Goal: Task Accomplishment & Management: Manage account settings

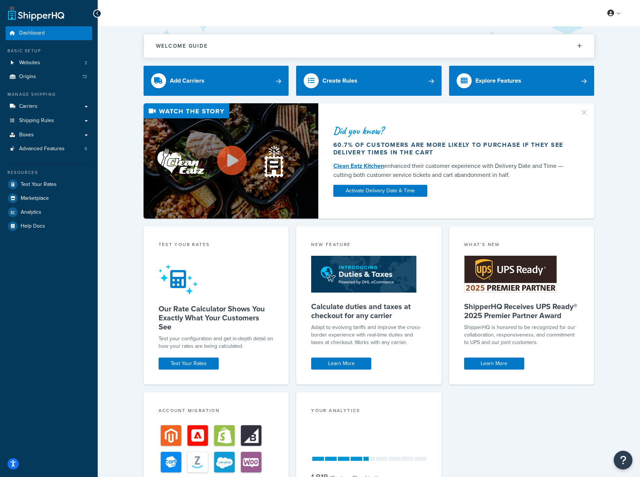
click at [621, 125] on div "Did you know? 60.7% of customers are more likely to purchase if they see delive…" at bounding box center [369, 160] width 512 height 115
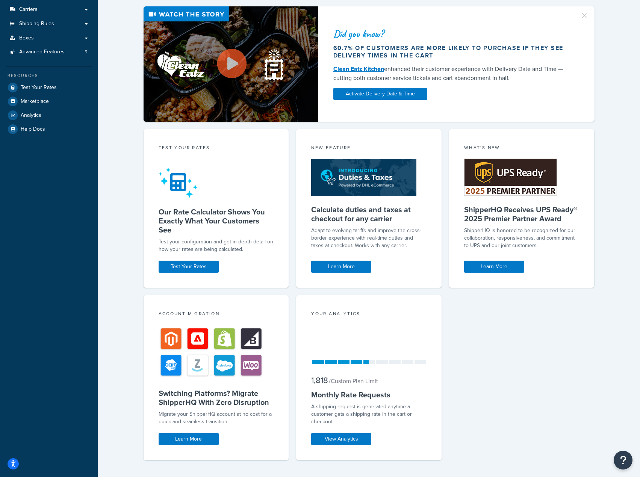
scroll to position [110, 0]
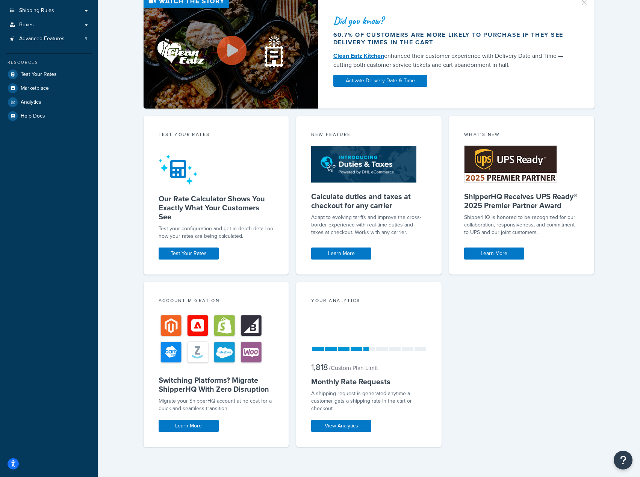
click at [471, 366] on div "Test your rates Our Rate Calculator Shows You Exactly What Your Customers See T…" at bounding box center [369, 285] width 451 height 339
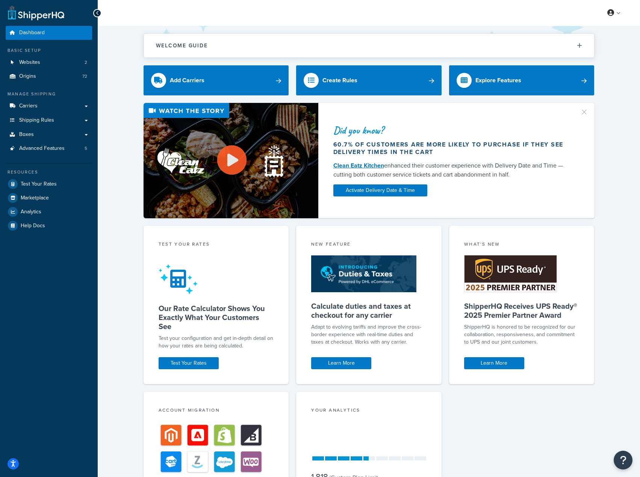
scroll to position [0, 0]
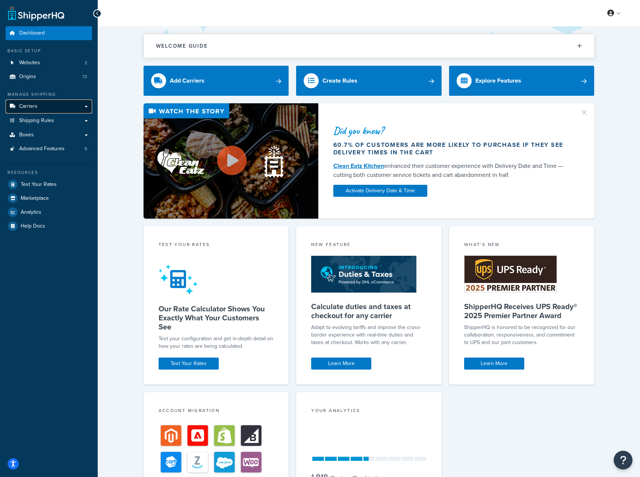
click at [29, 109] on span "Carriers" at bounding box center [28, 106] width 18 height 6
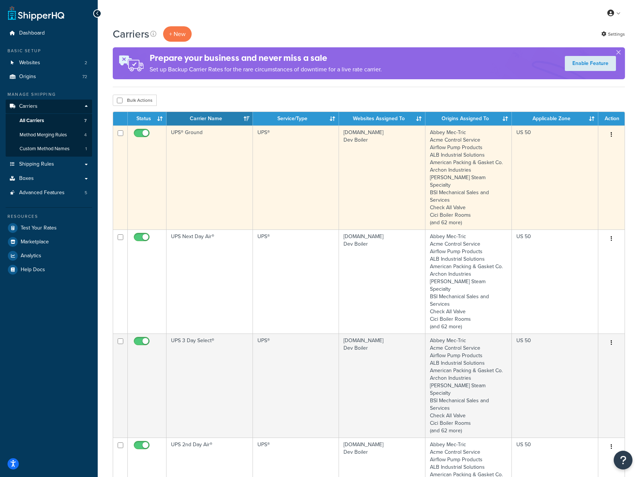
drag, startPoint x: 174, startPoint y: 155, endPoint x: 174, endPoint y: 160, distance: 4.5
click at [174, 160] on td "UPS® Ground" at bounding box center [209, 178] width 86 height 104
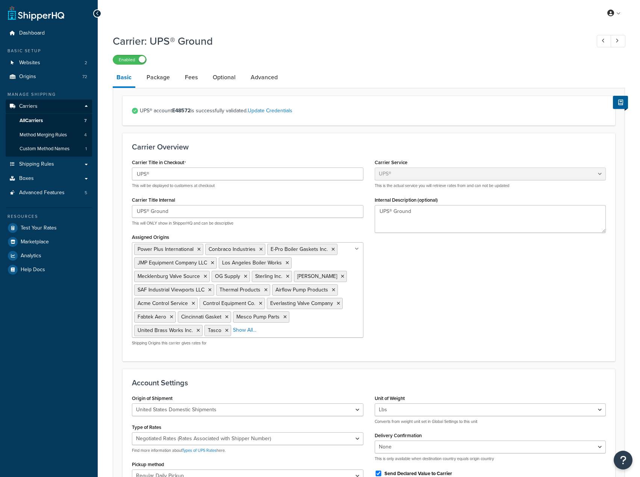
select select "ups"
drag, startPoint x: 156, startPoint y: 81, endPoint x: 172, endPoint y: 75, distance: 16.8
click at [156, 81] on link "Package" at bounding box center [158, 77] width 31 height 18
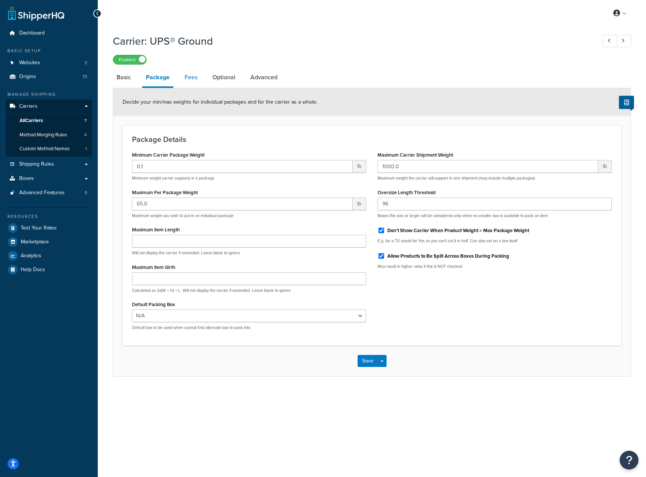
click at [188, 79] on link "Fees" at bounding box center [191, 77] width 20 height 18
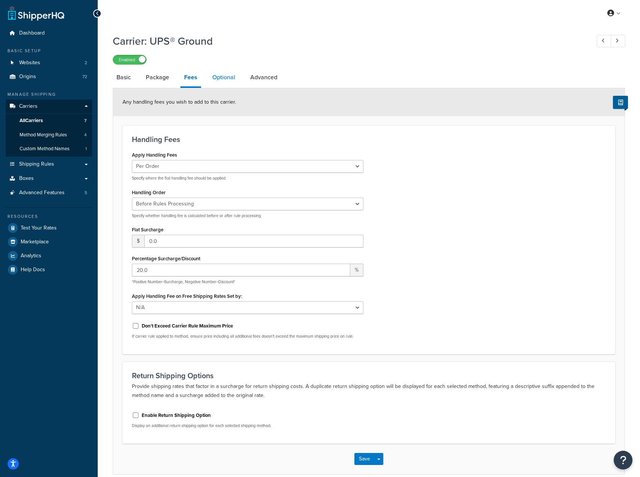
click at [223, 84] on link "Optional" at bounding box center [224, 77] width 30 height 18
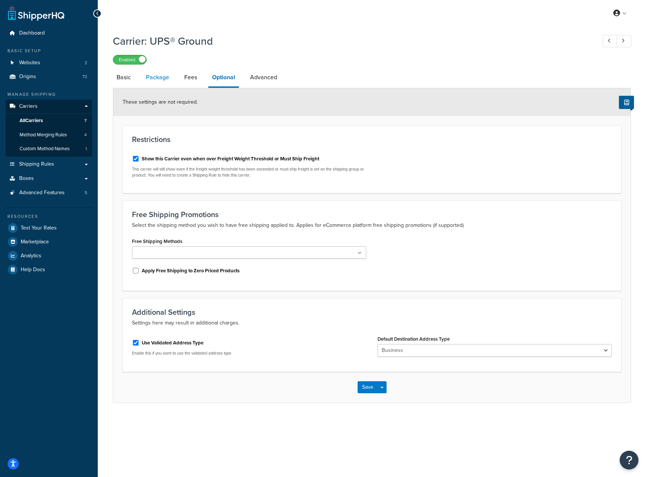
click at [148, 75] on link "Package" at bounding box center [157, 77] width 31 height 18
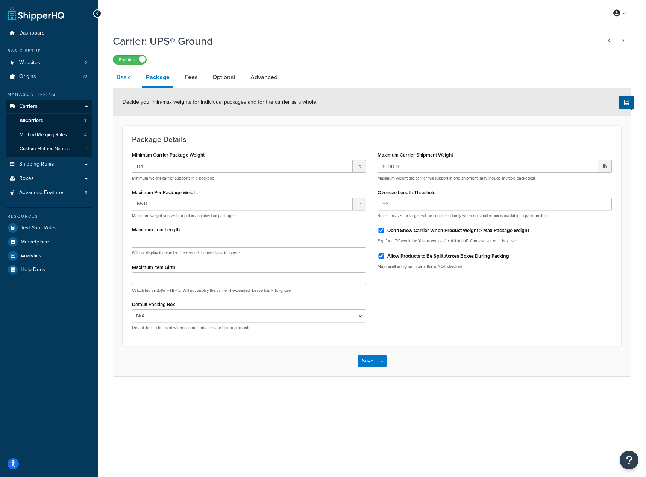
click at [125, 75] on link "Basic" at bounding box center [124, 77] width 22 height 18
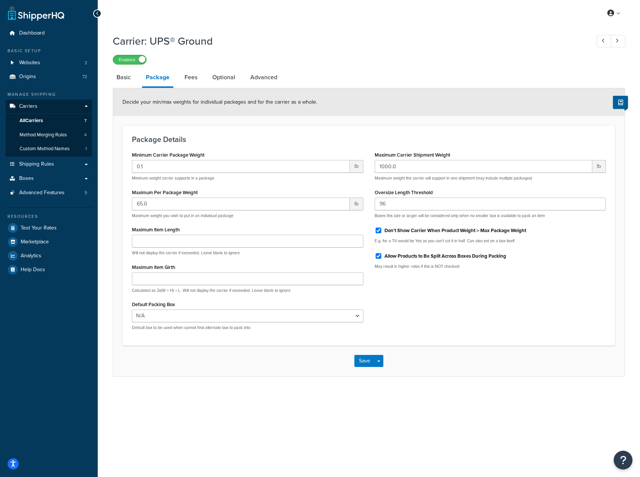
select select "ups"
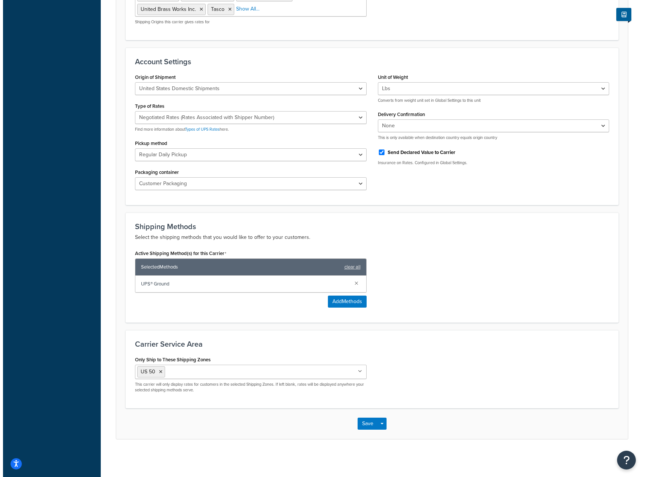
scroll to position [322, 0]
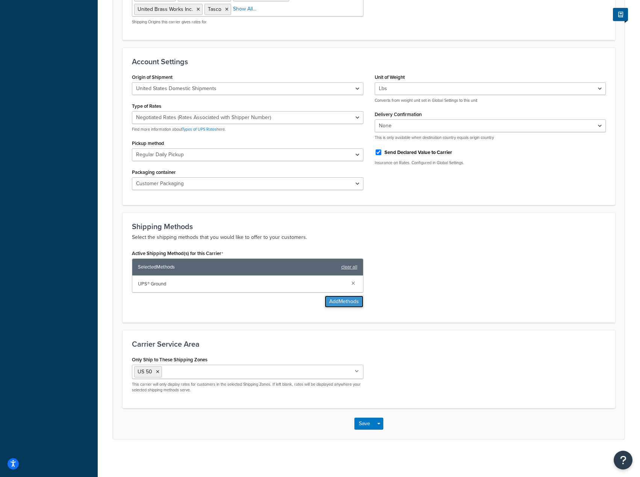
click at [348, 298] on button "Add Methods" at bounding box center [344, 302] width 39 height 12
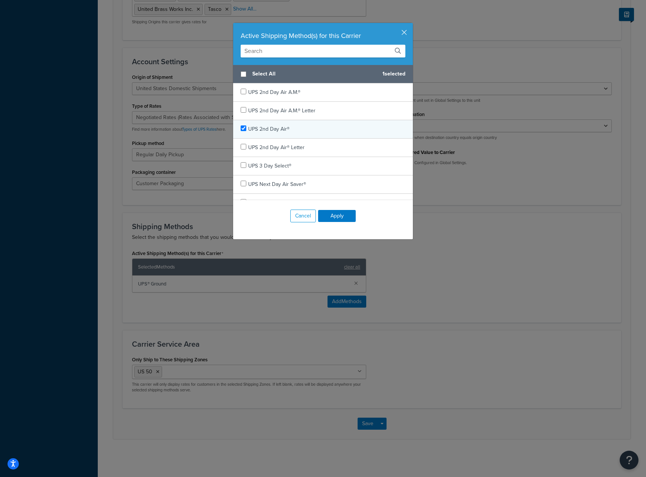
checkbox input "true"
click at [282, 127] on span "UPS 2nd Day Air®" at bounding box center [268, 129] width 41 height 8
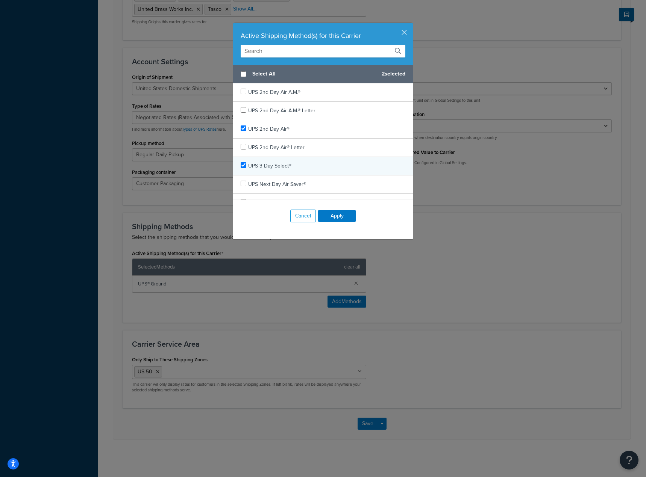
checkbox input "true"
click at [286, 169] on span "UPS 3 Day Select®" at bounding box center [269, 166] width 43 height 8
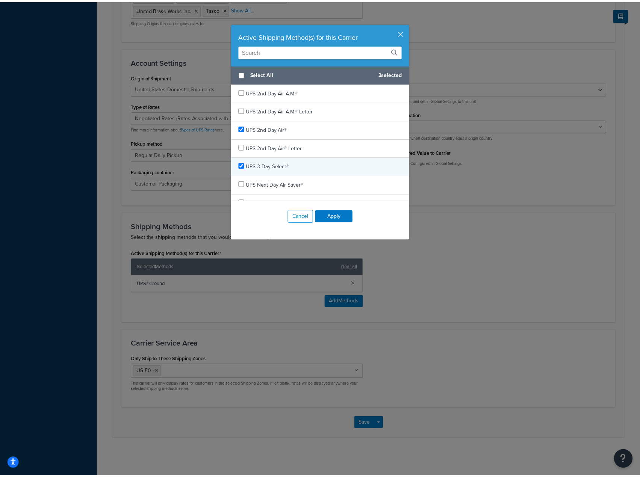
scroll to position [63, 0]
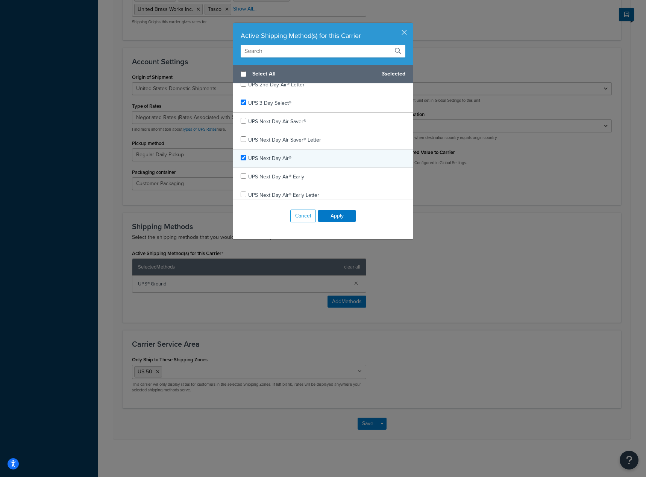
checkbox input "true"
click at [286, 160] on span "UPS Next Day Air®" at bounding box center [269, 158] width 43 height 8
drag, startPoint x: 335, startPoint y: 213, endPoint x: 357, endPoint y: 236, distance: 32.7
click at [335, 208] on div "Cancel Apply" at bounding box center [323, 216] width 180 height 32
click at [335, 217] on button "Apply" at bounding box center [337, 216] width 38 height 12
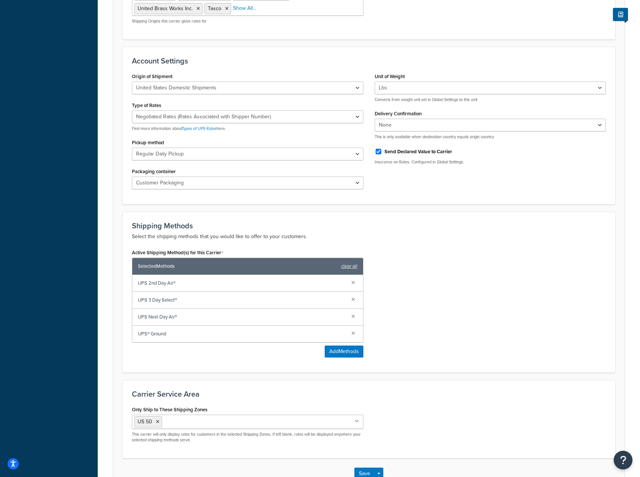
click at [440, 286] on div "Active Shipping Method(s) for this Carrier Selected Methods clear all UPS 2nd D…" at bounding box center [368, 305] width 485 height 116
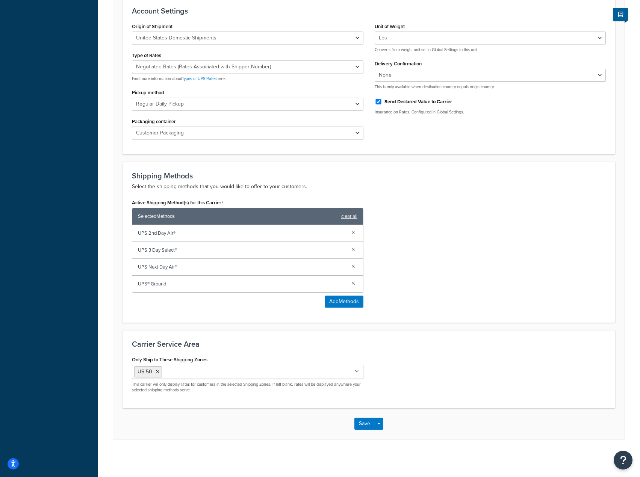
scroll to position [373, 0]
click at [364, 428] on button "Save" at bounding box center [364, 424] width 20 height 12
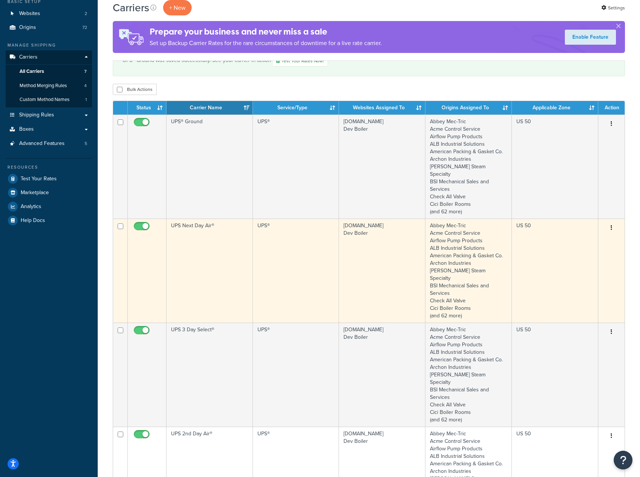
scroll to position [125, 0]
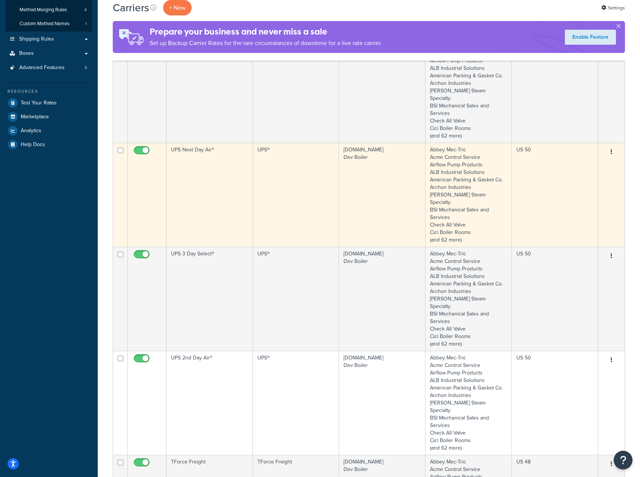
click at [145, 148] on input "checkbox" at bounding box center [142, 152] width 21 height 9
checkbox input "false"
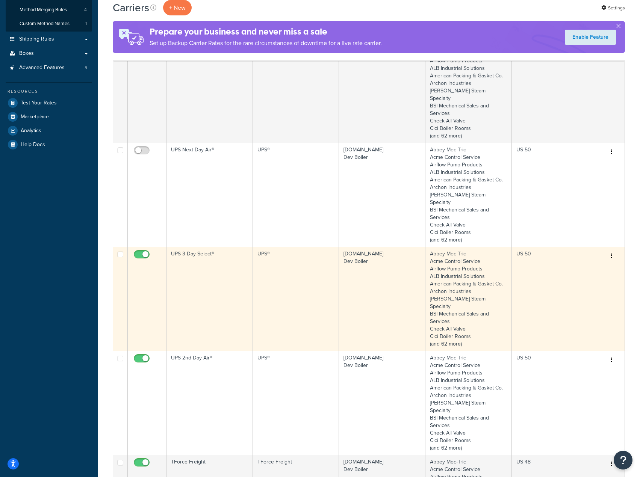
click at [143, 252] on input "checkbox" at bounding box center [142, 256] width 21 height 9
checkbox input "false"
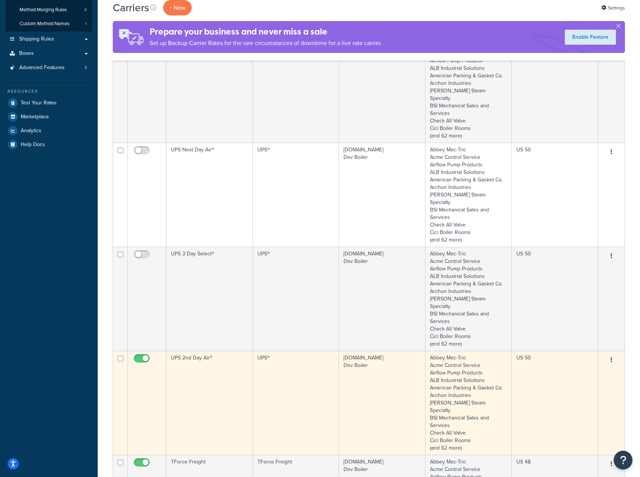
click at [144, 356] on input "checkbox" at bounding box center [142, 360] width 21 height 9
checkbox input "false"
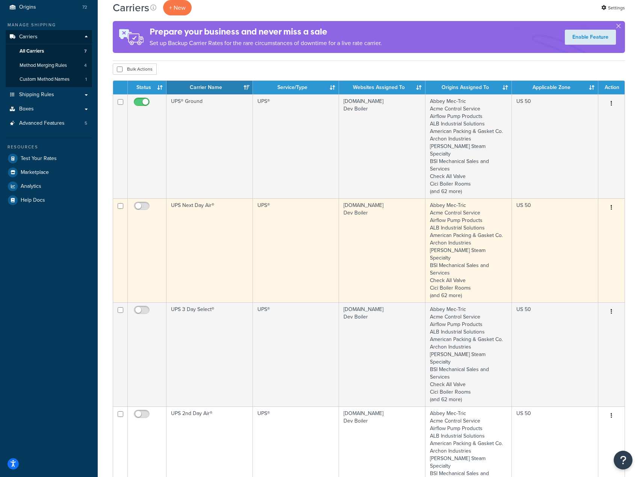
scroll to position [0, 0]
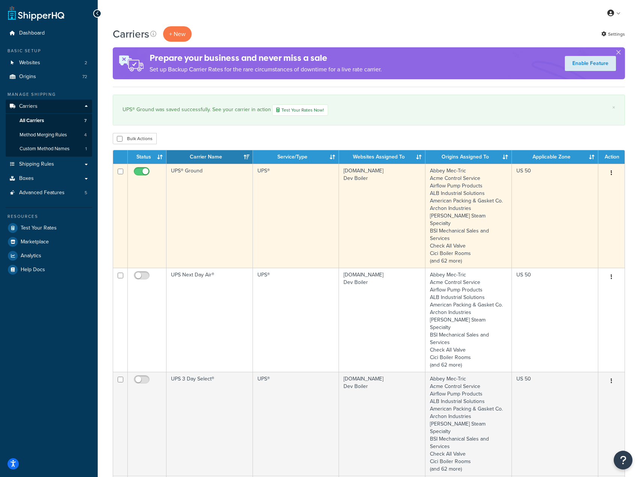
click at [219, 201] on td "UPS® Ground" at bounding box center [209, 216] width 86 height 104
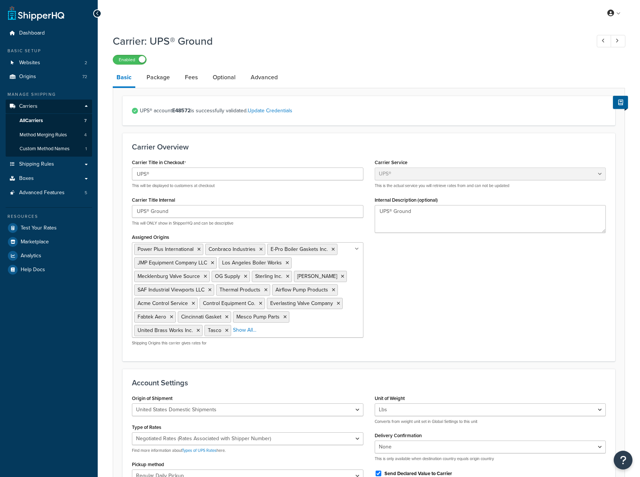
select select "ups"
click at [135, 177] on input "UPS®" at bounding box center [248, 174] width 232 height 13
click at [185, 174] on input "All UPS®" at bounding box center [248, 174] width 232 height 13
click at [145, 174] on input "All UPS®" at bounding box center [248, 174] width 232 height 13
type input "UPS®"
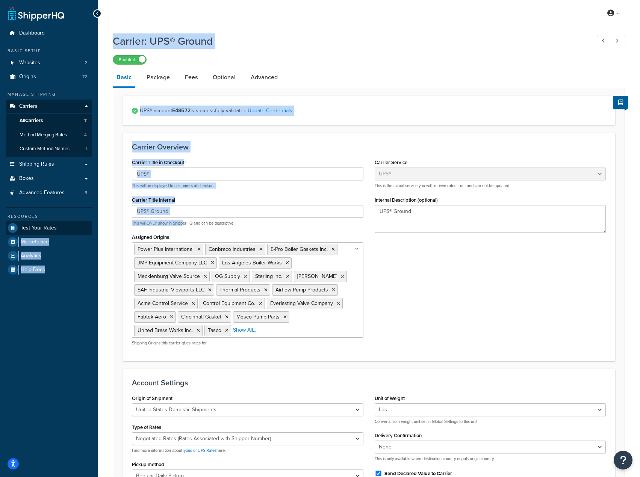
drag, startPoint x: 179, startPoint y: 219, endPoint x: 85, endPoint y: 231, distance: 94.3
click at [85, 231] on div "Dashboard Basic Setup Websites 2 Origins 72 Manage Shipping Carriers Carriers A…" at bounding box center [320, 424] width 640 height 849
click at [176, 216] on input "UPS® Ground" at bounding box center [248, 211] width 232 height 13
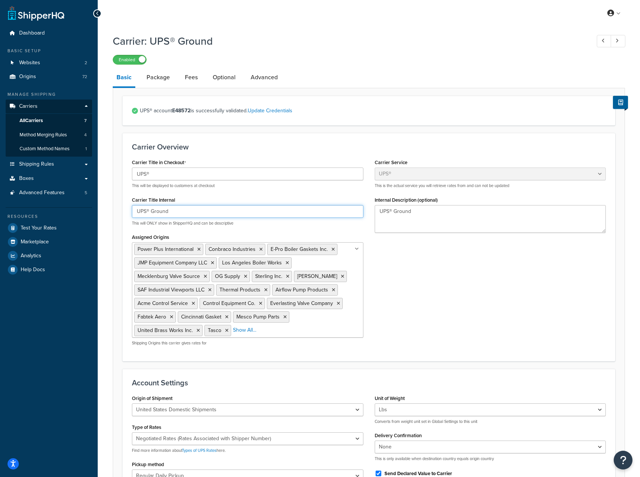
click at [176, 216] on input "UPS® Ground" at bounding box center [248, 211] width 232 height 13
type input "A"
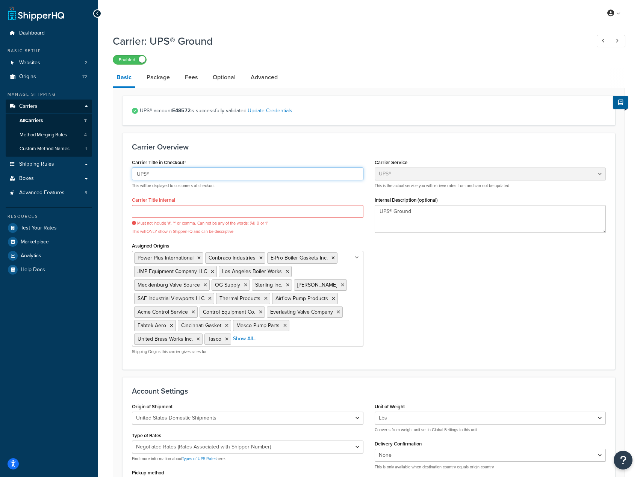
drag, startPoint x: 129, startPoint y: 177, endPoint x: 109, endPoint y: 179, distance: 20.4
click at [109, 179] on div "Carrier: UPS® Ground Enabled Basic Package Fees Optional Advanced UPS® account …" at bounding box center [369, 434] width 542 height 809
click at [190, 221] on div "Must not include '#', '*' or comma. Can not be any of the words: 'All, 0 or 1' …" at bounding box center [248, 220] width 232 height 30
click at [181, 217] on input "Carrier Title Internal" at bounding box center [248, 211] width 232 height 13
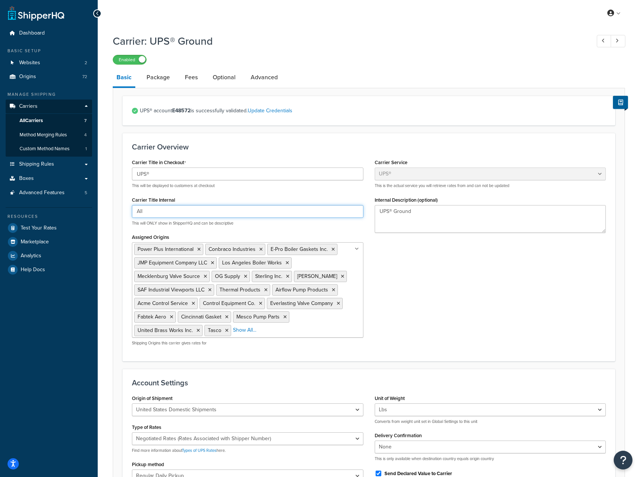
paste input "UPS®"
drag, startPoint x: 186, startPoint y: 212, endPoint x: 123, endPoint y: 218, distance: 63.5
click at [123, 218] on div "Carrier Overview Carrier Title in Checkout UPS® This will be displayed to custo…" at bounding box center [369, 247] width 493 height 228
type input "All UPS® Services"
drag, startPoint x: 389, startPoint y: 225, endPoint x: 347, endPoint y: 221, distance: 42.0
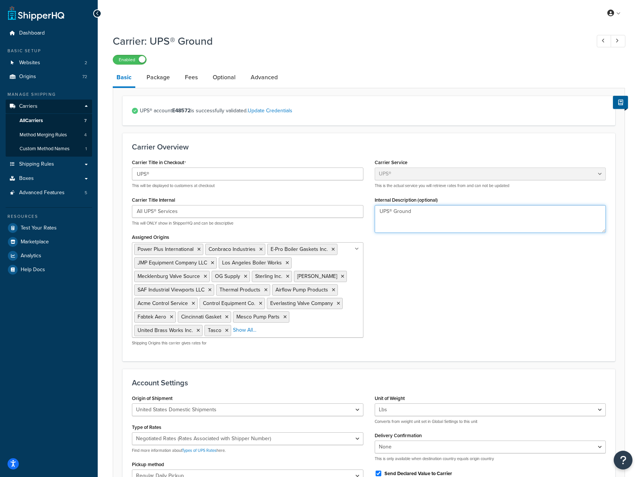
click at [347, 221] on div "Carrier Title in Checkout UPS® This will be displayed to customers at checkout …" at bounding box center [368, 254] width 485 height 195
paste textarea "All UPS® Services"
type textarea "All UPS® Services"
click at [443, 276] on div "Carrier Title in Checkout UPS® This will be displayed to customers at checkout …" at bounding box center [368, 254] width 485 height 195
drag, startPoint x: 151, startPoint y: 76, endPoint x: 169, endPoint y: 75, distance: 18.1
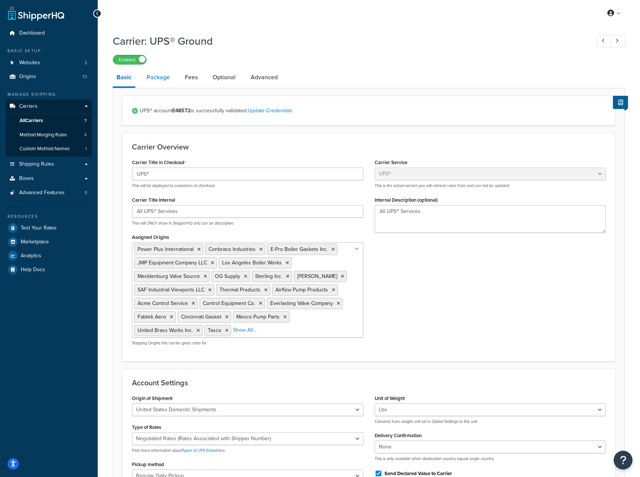
click at [152, 75] on link "Package" at bounding box center [158, 77] width 31 height 18
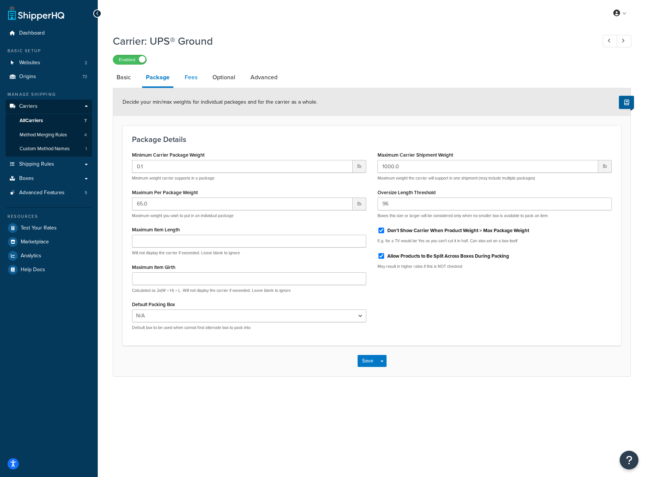
click at [188, 83] on link "Fees" at bounding box center [191, 77] width 20 height 18
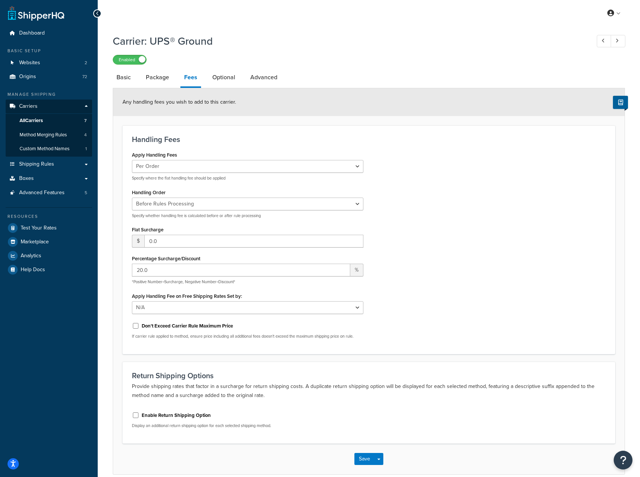
click at [201, 77] on li "Fees" at bounding box center [194, 78] width 28 height 20
click at [216, 77] on link "Optional" at bounding box center [224, 77] width 30 height 18
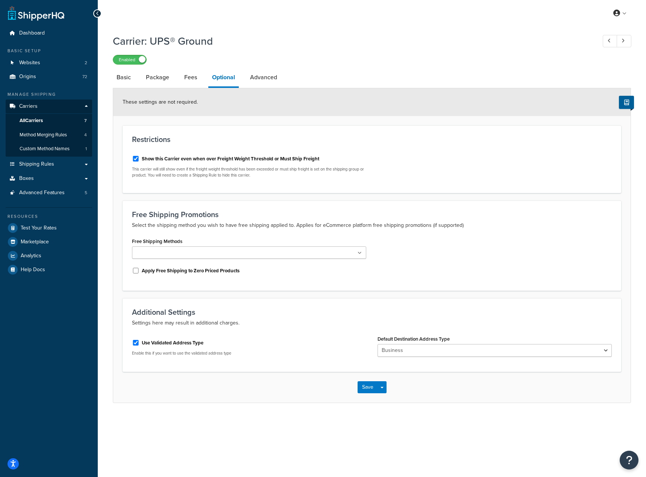
click at [402, 345] on div "Default Destination Address Type Business Residential" at bounding box center [494, 345] width 234 height 23
click at [406, 353] on select "Business Residential" at bounding box center [494, 350] width 234 height 13
click at [316, 354] on p "Enable this if you want to use the validated address type" at bounding box center [249, 354] width 234 height 6
click at [145, 346] on label "Use Validated Address Type" at bounding box center [173, 343] width 62 height 7
click at [139, 346] on input "Use Validated Address Type" at bounding box center [136, 343] width 8 height 6
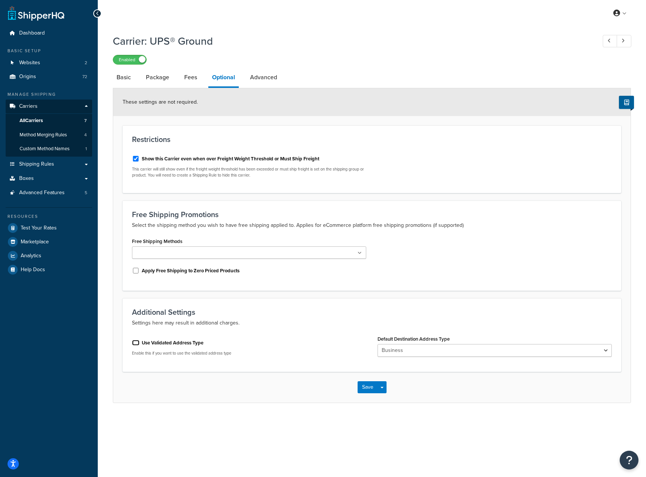
checkbox input "false"
select select "business"
drag, startPoint x: 409, startPoint y: 347, endPoint x: 412, endPoint y: 349, distance: 4.1
click at [409, 347] on select "Residential Business" at bounding box center [494, 350] width 234 height 13
click at [377, 345] on select "Residential Business" at bounding box center [494, 350] width 234 height 13
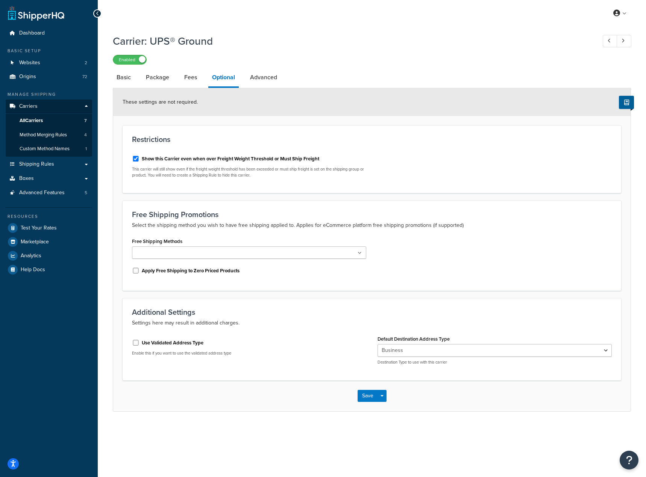
click at [427, 395] on div "Save Save Dropdown Save and Edit" at bounding box center [371, 396] width 517 height 31
click at [261, 364] on div "Use Validated Address Type Enable this if you want to use the validated address…" at bounding box center [371, 352] width 491 height 37
click at [214, 387] on div "Save Save Dropdown Save and Edit" at bounding box center [371, 396] width 517 height 31
click at [369, 395] on button "Save" at bounding box center [367, 396] width 20 height 12
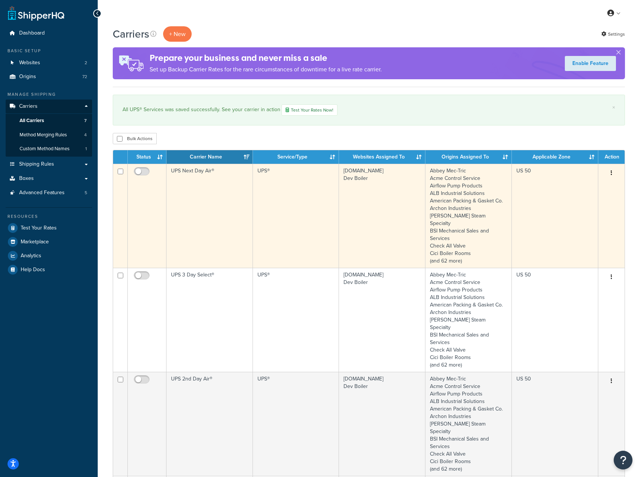
click at [607, 172] on button "button" at bounding box center [611, 173] width 11 height 12
click at [568, 216] on link "Delete" at bounding box center [580, 219] width 59 height 15
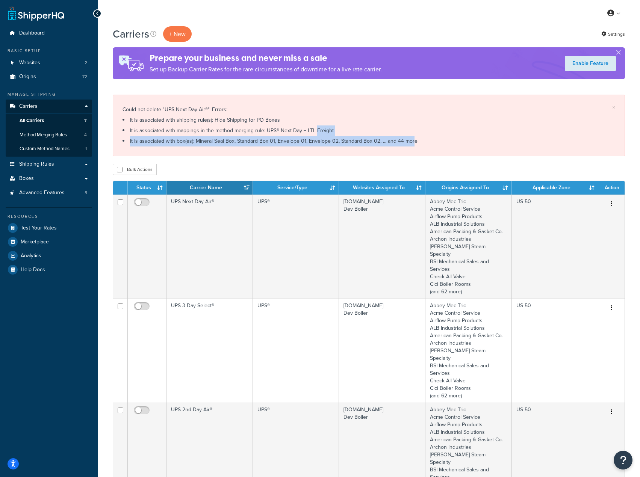
drag, startPoint x: 404, startPoint y: 138, endPoint x: 347, endPoint y: 135, distance: 57.6
click at [307, 134] on div "Could not delete "UPS Next Day Air®". Errors: It is associated with shipping ru…" at bounding box center [369, 125] width 493 height 42
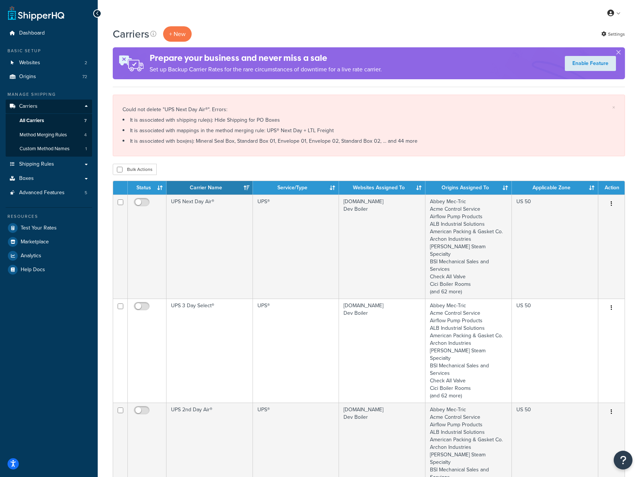
click at [445, 150] on div "× Could not delete "UPS Next Day Air®". Errors: It is associated with shipping …" at bounding box center [369, 126] width 512 height 62
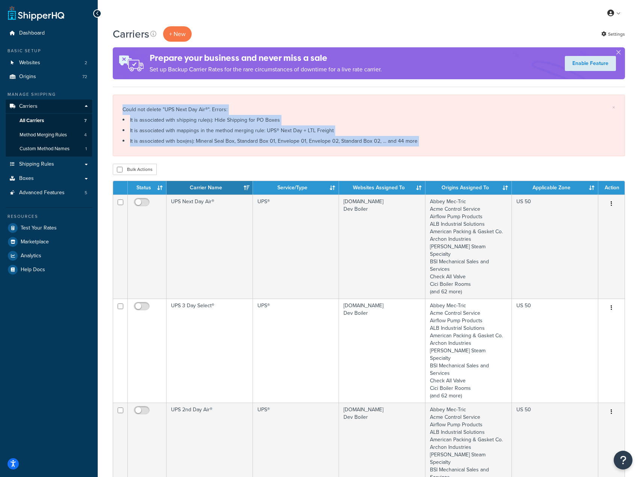
drag, startPoint x: 445, startPoint y: 150, endPoint x: 130, endPoint y: 109, distance: 317.2
click at [126, 109] on div "× Could not delete "UPS Next Day Air®". Errors: It is associated with shipping …" at bounding box center [369, 126] width 512 height 62
click at [204, 128] on li "It is associated with mappings in the method merging rule: UPS® Next Day + LTL …" at bounding box center [369, 131] width 493 height 11
drag, startPoint x: 232, startPoint y: 161, endPoint x: 238, endPoint y: 142, distance: 20.0
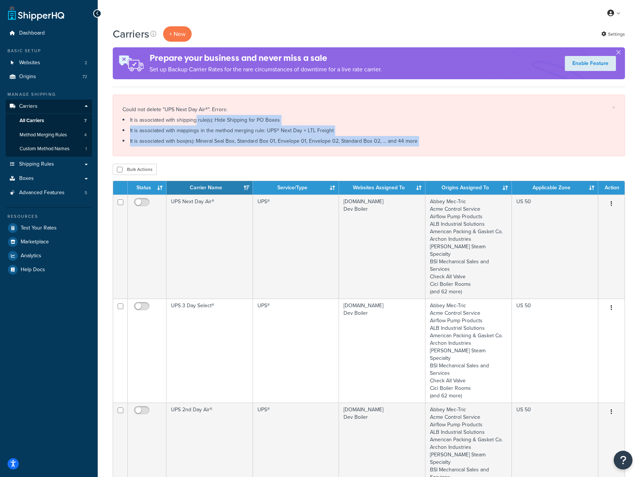
click at [241, 143] on li "It is associated with box(es): Mineral Seal Box, Standard Box 01, Envelope 01, …" at bounding box center [369, 141] width 493 height 11
click at [229, 144] on li "It is associated with box(es): Mineral Seal Box, Standard Box 01, Envelope 01, …" at bounding box center [369, 141] width 493 height 11
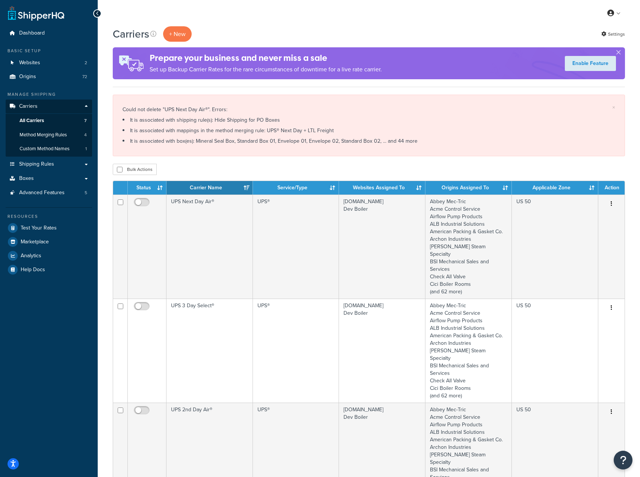
click at [430, 138] on li "It is associated with box(es): Mineral Seal Box, Standard Box 01, Envelope 01, …" at bounding box center [369, 141] width 493 height 11
drag, startPoint x: 430, startPoint y: 138, endPoint x: 254, endPoint y: 107, distance: 178.7
click at [254, 107] on div "Could not delete "UPS Next Day Air®". Errors: It is associated with shipping ru…" at bounding box center [369, 125] width 493 height 42
click at [68, 138] on link "Method Merging Rules 4" at bounding box center [49, 135] width 86 height 14
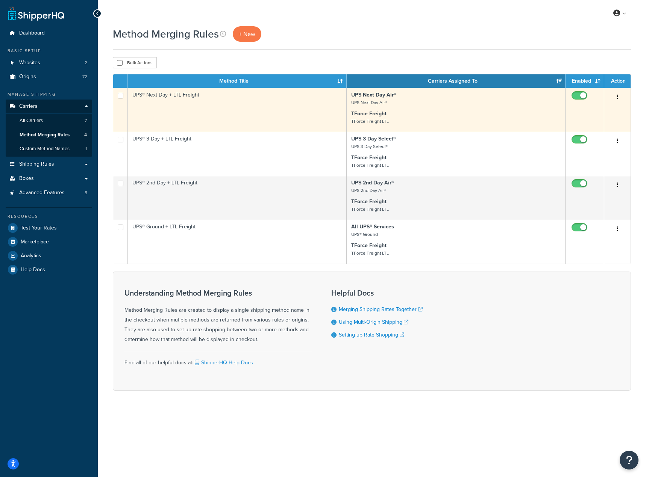
click at [619, 94] on button "button" at bounding box center [617, 97] width 11 height 12
click at [594, 145] on link "Delete" at bounding box center [586, 143] width 59 height 15
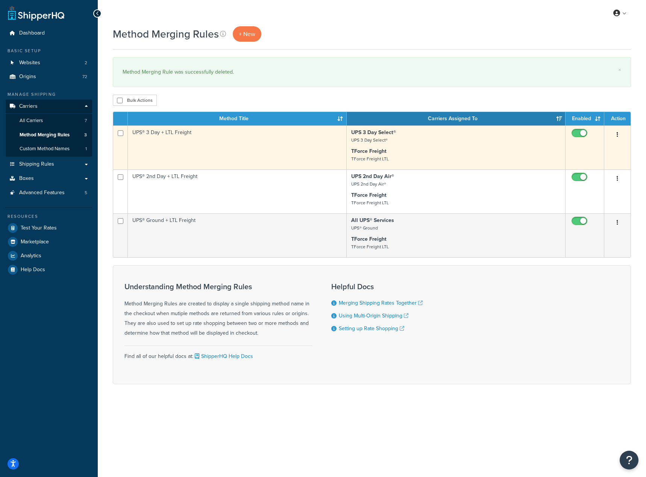
click at [618, 132] on button "button" at bounding box center [617, 135] width 11 height 12
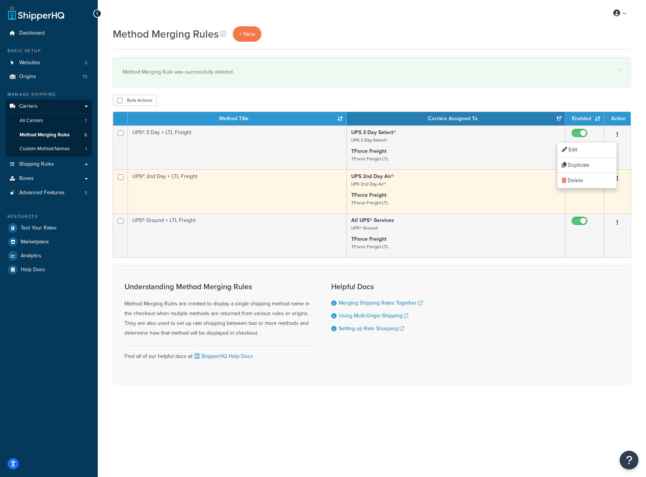
click at [571, 180] on input "checkbox" at bounding box center [580, 178] width 21 height 9
click at [575, 177] on input "checkbox" at bounding box center [580, 178] width 21 height 9
checkbox input "true"
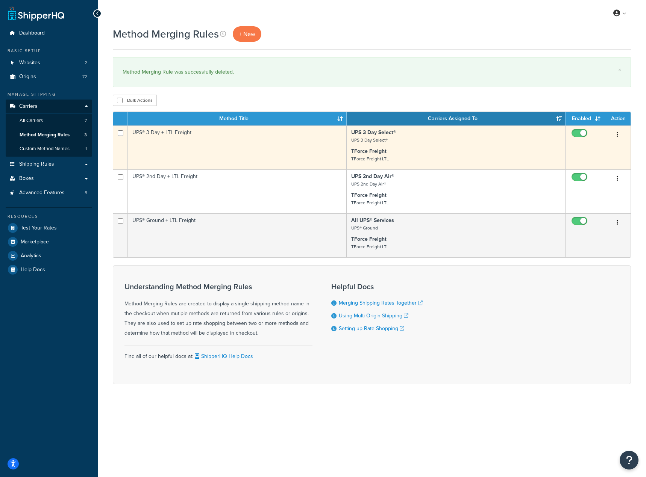
click at [177, 144] on td "UPS® 3 Day + LTL Freight" at bounding box center [237, 148] width 219 height 44
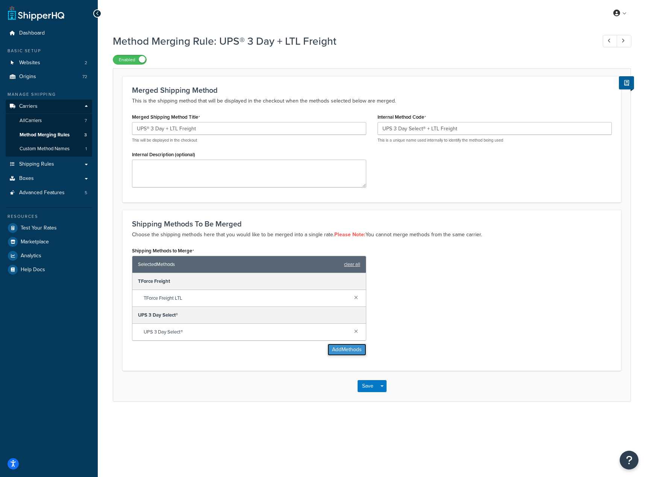
click at [339, 347] on button "Add Methods" at bounding box center [346, 350] width 39 height 12
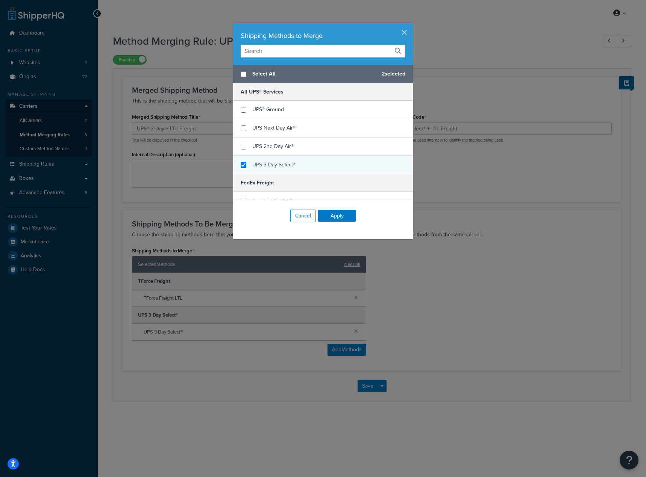
checkbox input "true"
click at [309, 159] on div "UPS 3 Day Select®" at bounding box center [323, 165] width 180 height 18
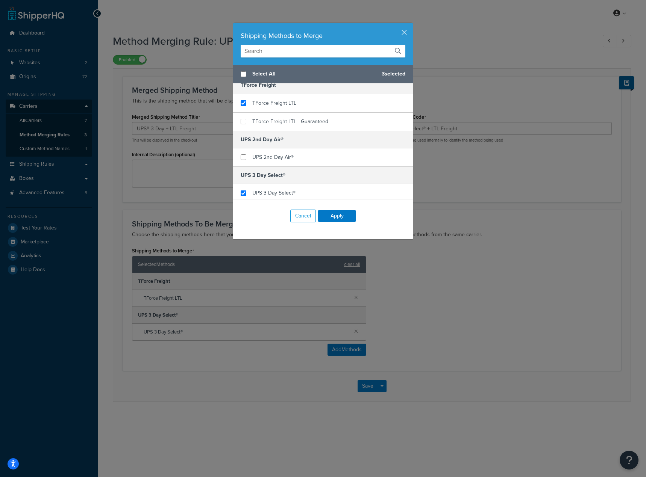
scroll to position [226, 0]
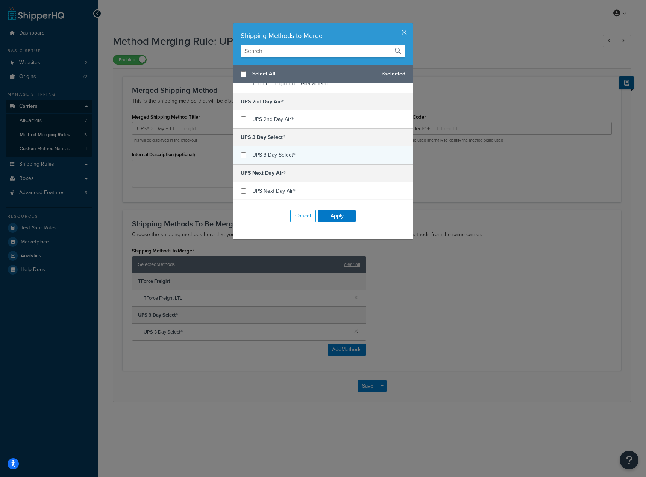
checkbox input "false"
click at [316, 156] on div "UPS 3 Day Select®" at bounding box center [323, 155] width 180 height 18
click at [333, 214] on button "Apply" at bounding box center [337, 216] width 38 height 12
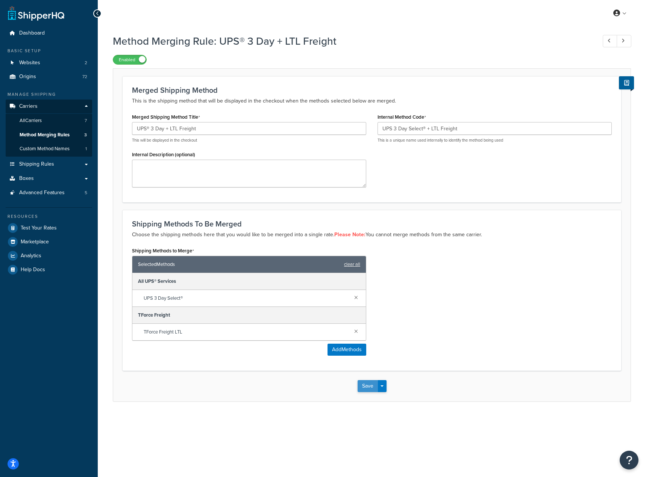
click at [364, 384] on button "Save" at bounding box center [367, 386] width 20 height 12
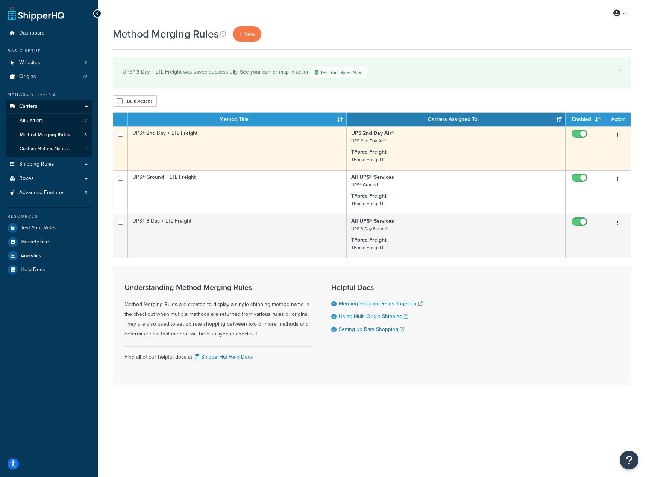
click at [619, 135] on button "button" at bounding box center [617, 136] width 11 height 12
click at [572, 150] on link "Edit" at bounding box center [586, 151] width 59 height 15
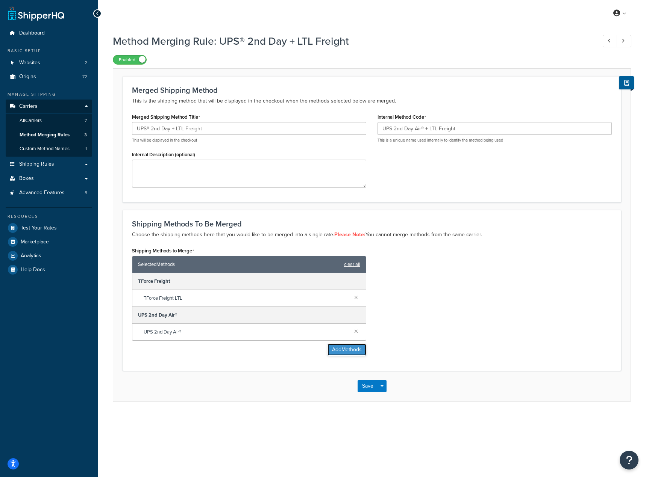
click at [340, 353] on button "Add Methods" at bounding box center [346, 350] width 39 height 12
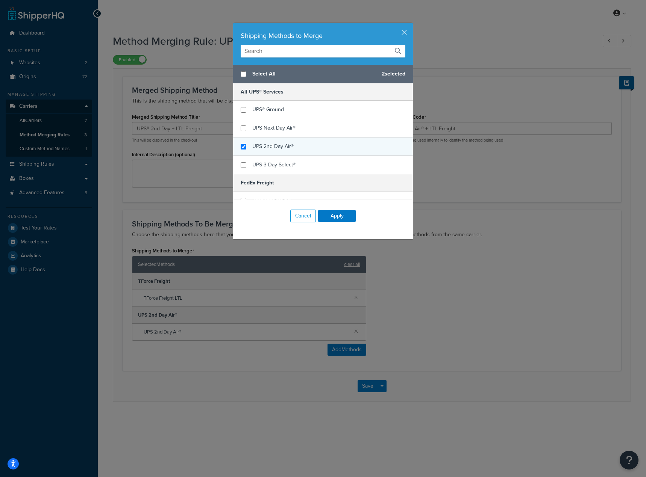
checkbox input "true"
click at [300, 154] on div "UPS 2nd Day Air®" at bounding box center [323, 147] width 180 height 18
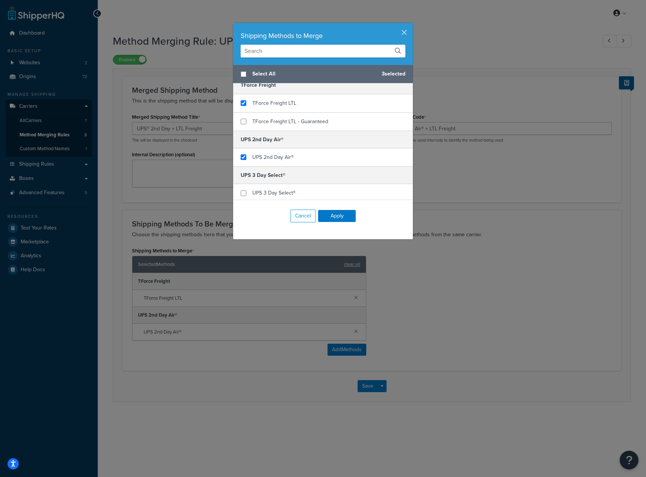
click at [294, 168] on h5 "UPS 3 Day Select®" at bounding box center [323, 175] width 180 height 18
checkbox input "false"
click at [294, 164] on div "UPS 2nd Day Air®" at bounding box center [323, 157] width 180 height 18
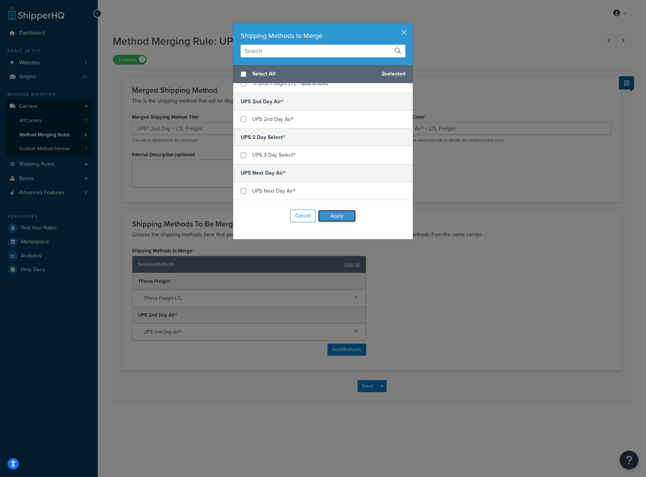
click at [347, 210] on button "Apply" at bounding box center [337, 216] width 38 height 12
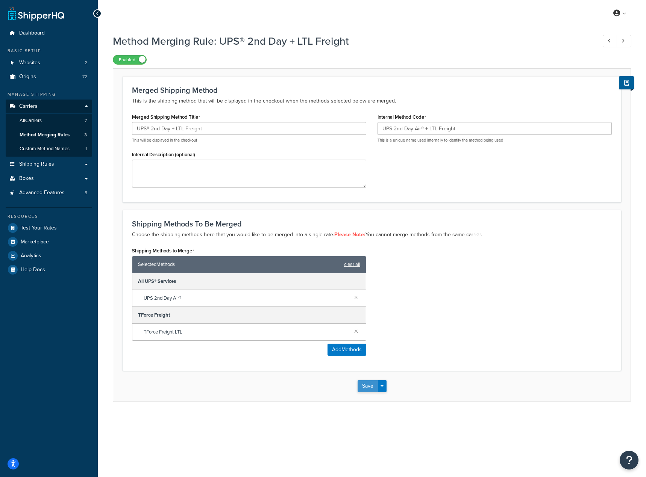
click at [369, 386] on button "Save" at bounding box center [367, 386] width 20 height 12
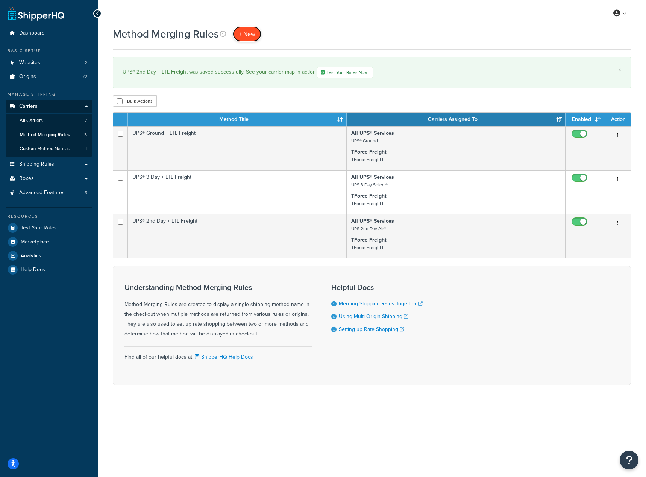
click at [240, 32] on span "+ New" at bounding box center [247, 34] width 17 height 9
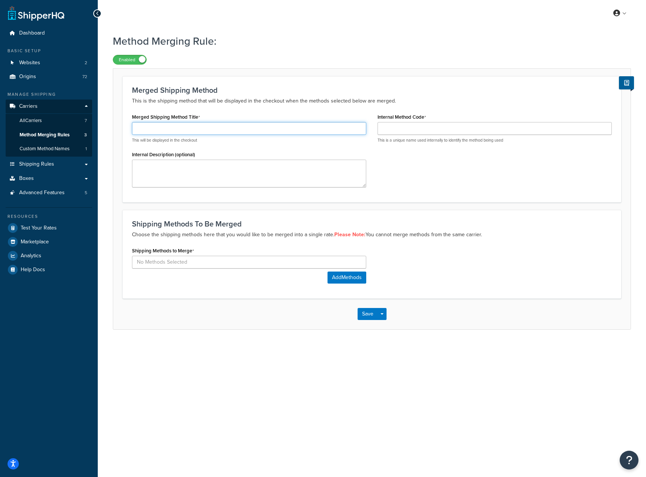
click at [176, 130] on input "Merged Shipping Method Title" at bounding box center [249, 128] width 234 height 13
type input "UPS Next Day Air® + LTL Freight"
drag, startPoint x: 236, startPoint y: 126, endPoint x: 114, endPoint y: 127, distance: 122.9
click at [114, 127] on form "Merged Shipping Method This is the shipping method that will be displayed in th…" at bounding box center [371, 202] width 517 height 253
click at [335, 274] on button "Add Methods" at bounding box center [346, 278] width 39 height 12
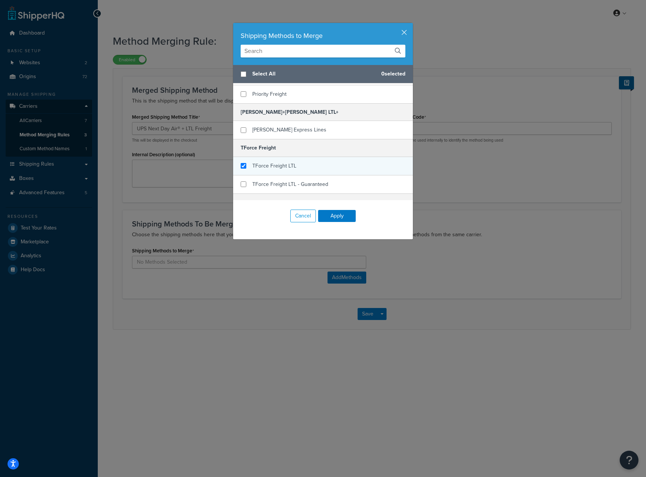
checkbox input "true"
click at [310, 162] on div "TForce Freight LTL" at bounding box center [323, 166] width 180 height 18
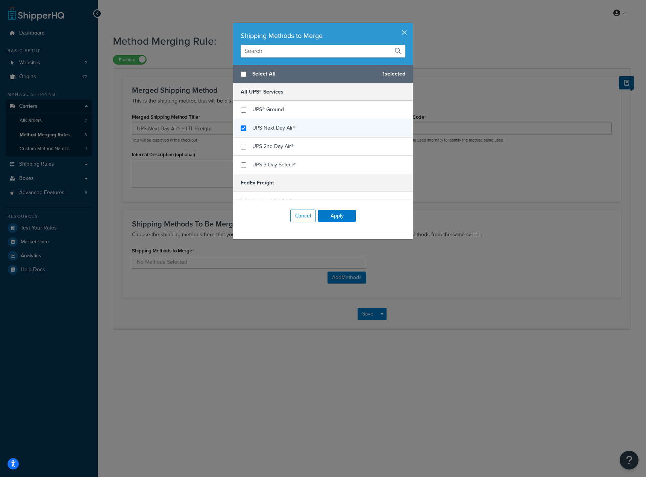
checkbox input "true"
click at [300, 129] on div "UPS Next Day Air®" at bounding box center [323, 128] width 180 height 18
click at [342, 216] on button "Apply" at bounding box center [337, 216] width 38 height 12
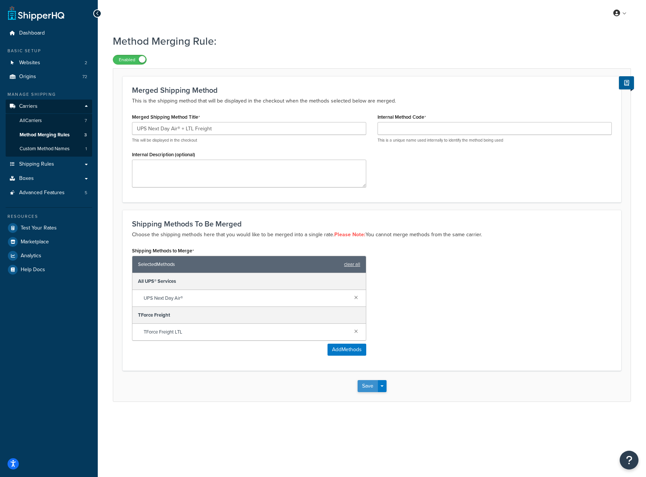
click at [363, 391] on button "Save" at bounding box center [367, 386] width 20 height 12
drag, startPoint x: 288, startPoint y: 134, endPoint x: 116, endPoint y: 132, distance: 172.5
click at [116, 132] on form "Merged Shipping Method This is the shipping method that will be displayed in th…" at bounding box center [371, 238] width 517 height 325
click at [438, 121] on div "Internal Method Code Required This is a unique name used internally to identify…" at bounding box center [494, 132] width 234 height 40
click at [415, 132] on input "Internal Method Code" at bounding box center [494, 128] width 234 height 13
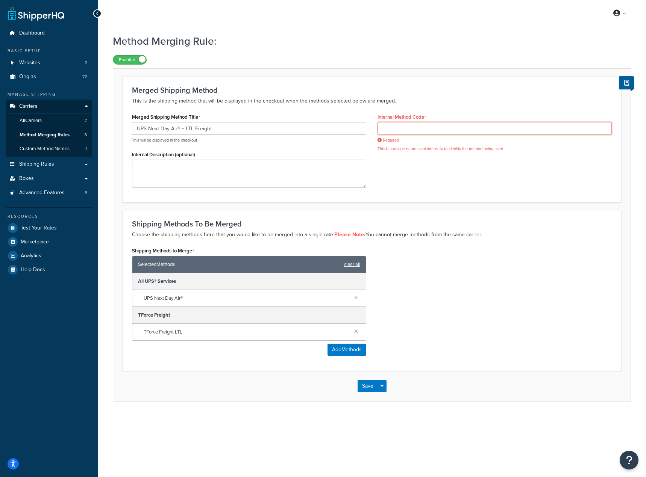
paste input "UPS Next Day Air® + LTL Freight"
type input "UPS Next Day Air® + LTL Freight"
drag, startPoint x: 496, startPoint y: 283, endPoint x: 477, endPoint y: 300, distance: 25.6
click at [493, 288] on div "Shipping Methods to Merge Selected Methods clear all All UPS® Services UPS Next…" at bounding box center [371, 303] width 491 height 116
click at [366, 391] on button "Save" at bounding box center [367, 386] width 20 height 12
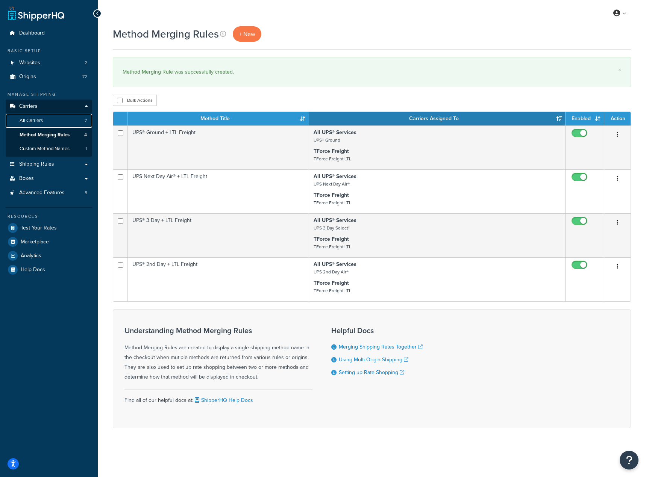
click at [37, 117] on link "All Carriers 7" at bounding box center [49, 121] width 86 height 14
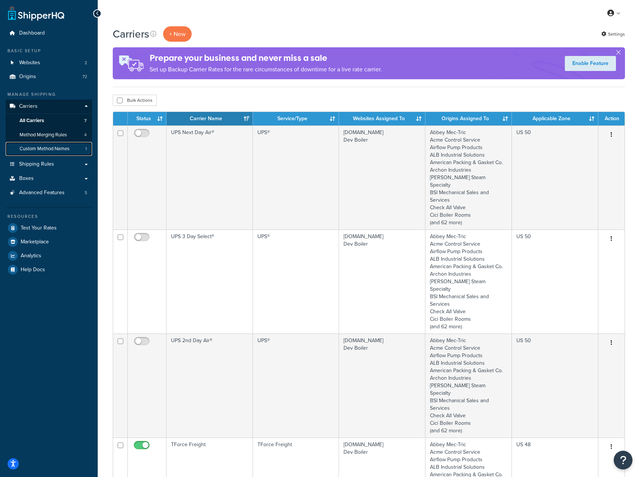
click at [72, 152] on link "Custom Method Names 1" at bounding box center [49, 149] width 86 height 14
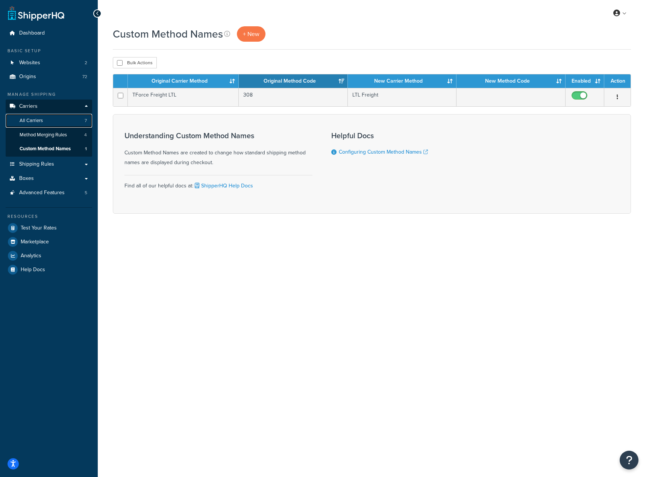
click at [46, 121] on link "All Carriers 7" at bounding box center [49, 121] width 86 height 14
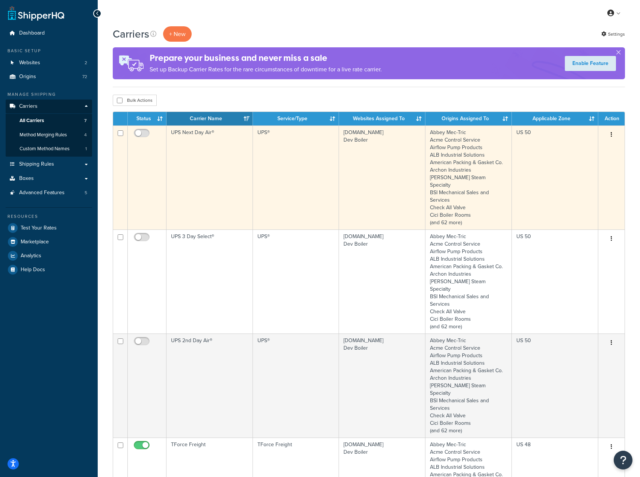
click at [611, 133] on icon "button" at bounding box center [612, 134] width 2 height 5
click at [593, 186] on link "Delete" at bounding box center [580, 180] width 59 height 15
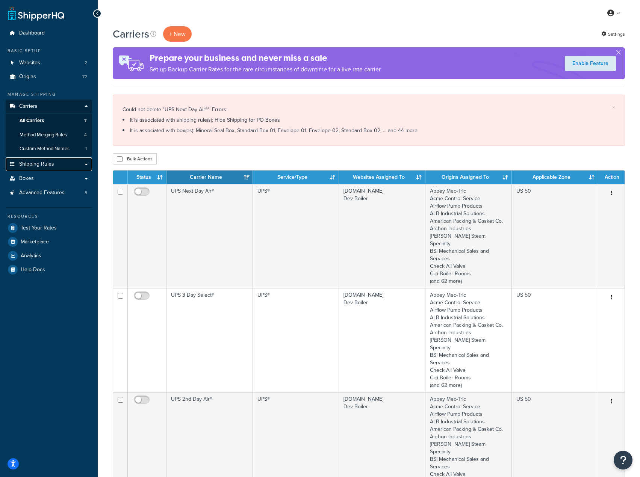
click at [41, 163] on span "Shipping Rules" at bounding box center [36, 164] width 35 height 6
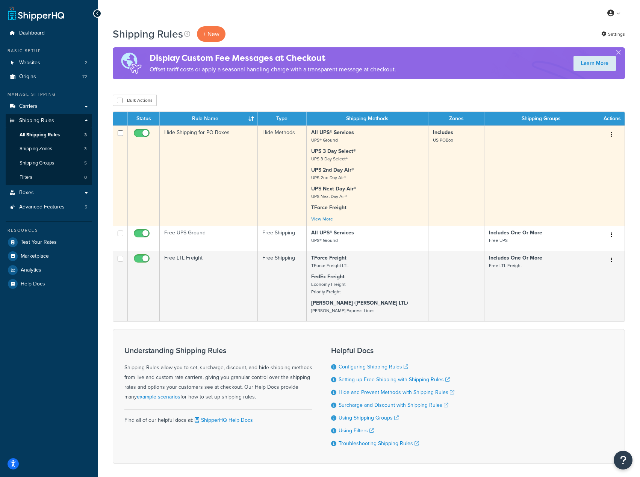
click at [382, 168] on p "UPS 2nd Day Air® UPS 2nd Day Air®" at bounding box center [367, 173] width 112 height 15
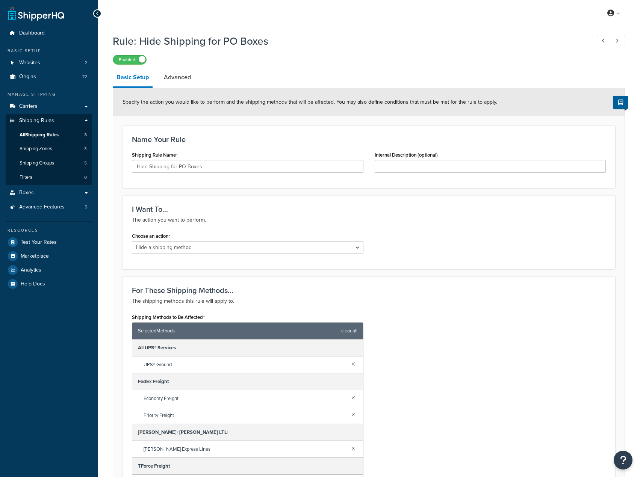
select select "HIDE"
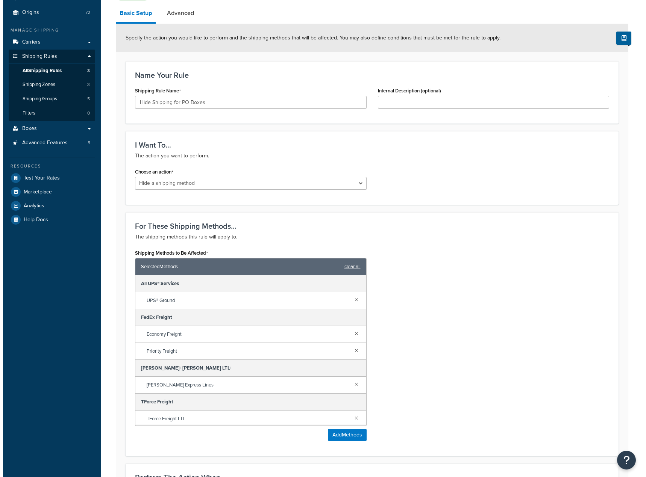
scroll to position [188, 0]
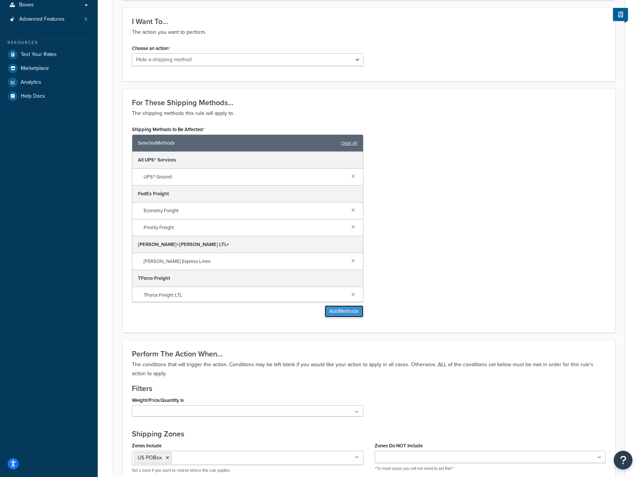
click at [341, 314] on button "Add Methods" at bounding box center [344, 312] width 39 height 12
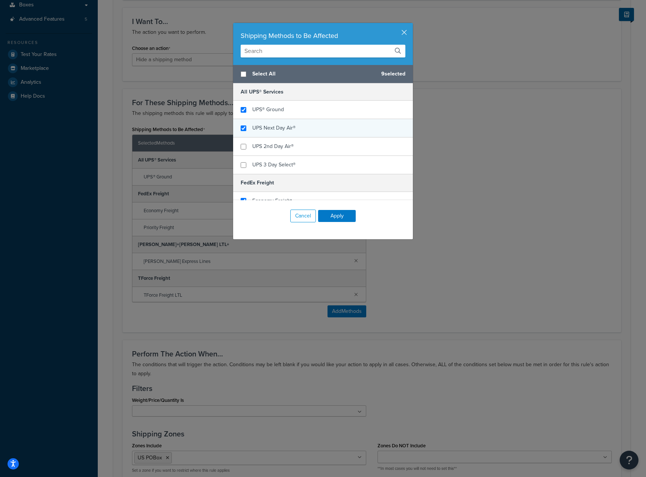
checkbox input "true"
click at [311, 123] on div "UPS Next Day Air®" at bounding box center [323, 128] width 180 height 18
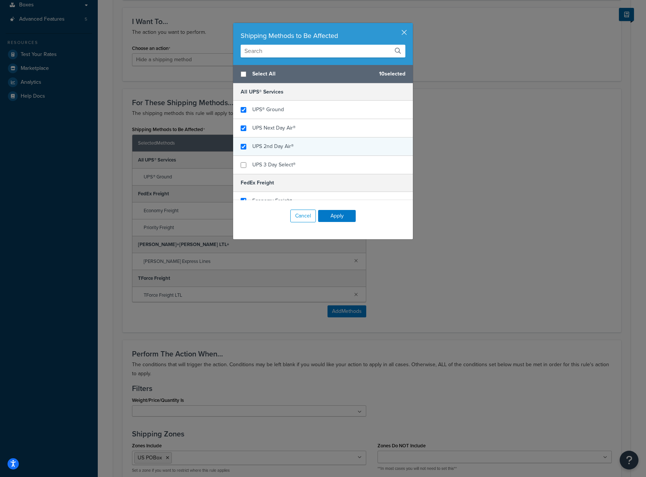
checkbox input "true"
click at [314, 145] on div "UPS 2nd Day Air®" at bounding box center [323, 147] width 180 height 18
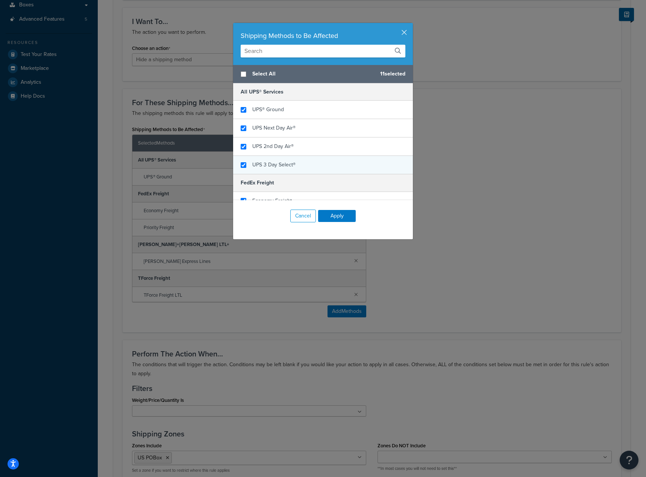
checkbox input "true"
click at [313, 157] on div "UPS 3 Day Select®" at bounding box center [323, 165] width 180 height 18
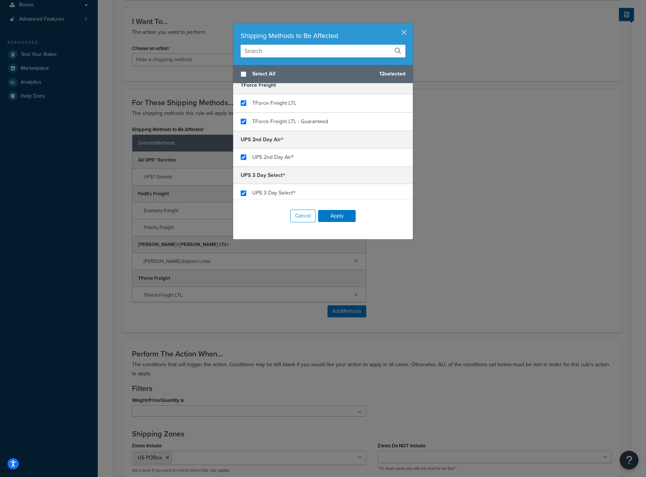
scroll to position [226, 0]
click at [324, 129] on h5 "UPS 3 Day Select®" at bounding box center [323, 138] width 180 height 18
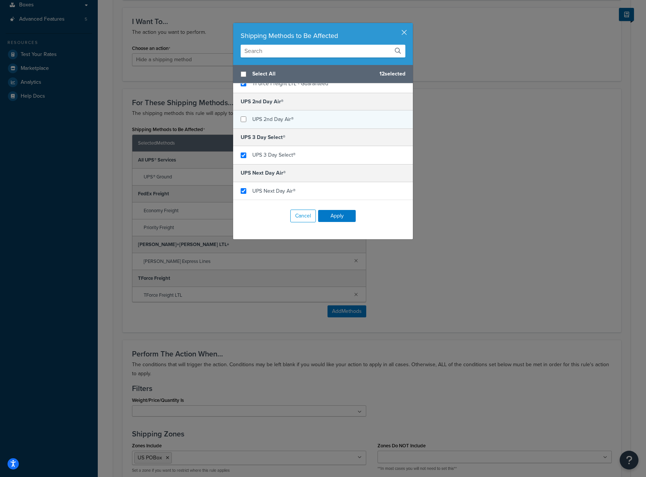
checkbox input "false"
click at [307, 120] on div "UPS 2nd Day Air®" at bounding box center [323, 119] width 180 height 18
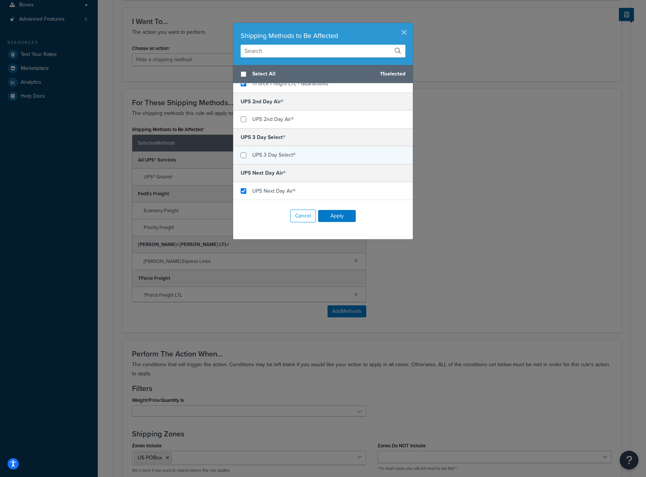
checkbox input "false"
click at [311, 150] on div "UPS 3 Day Select®" at bounding box center [323, 155] width 180 height 18
checkbox input "false"
click at [322, 195] on div "UPS Next Day Air®" at bounding box center [323, 191] width 180 height 18
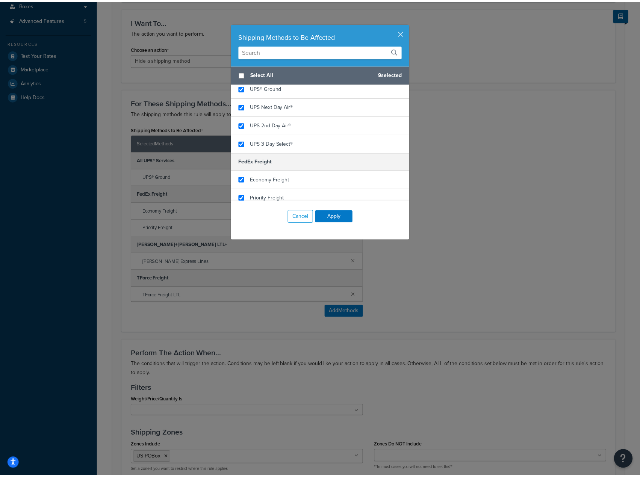
scroll to position [0, 0]
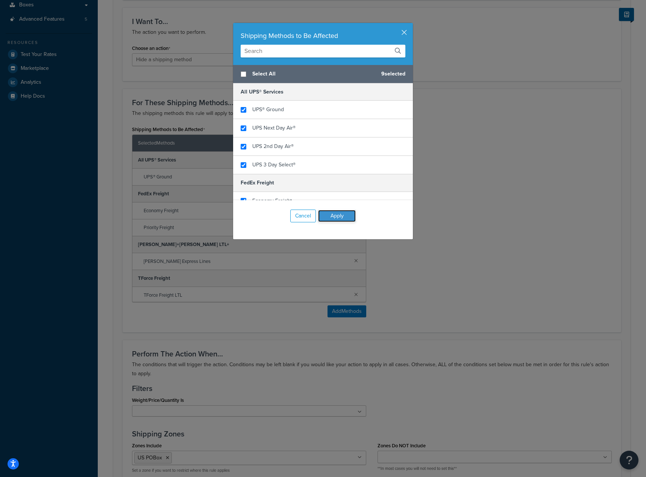
click at [350, 218] on button "Apply" at bounding box center [337, 216] width 38 height 12
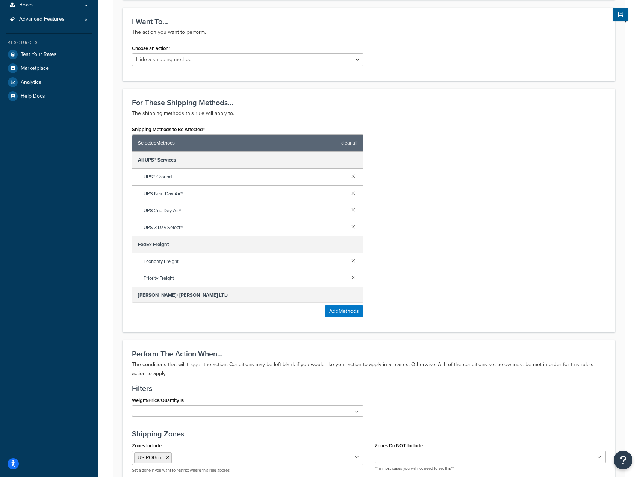
click at [457, 238] on div "Shipping Methods to Be Affected Selected Methods clear all All UPS® Services UP…" at bounding box center [368, 223] width 485 height 199
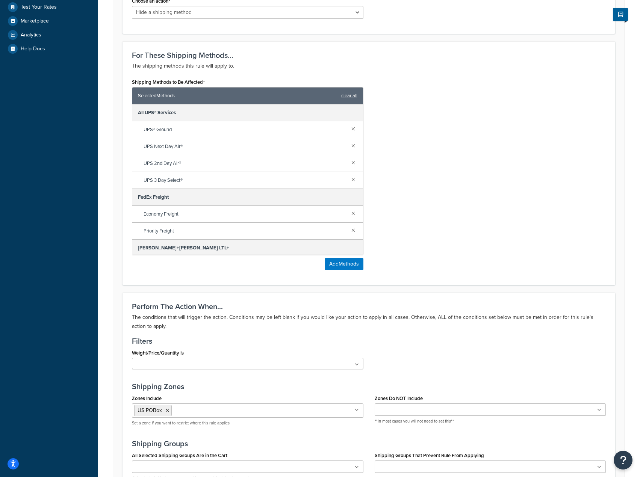
scroll to position [369, 0]
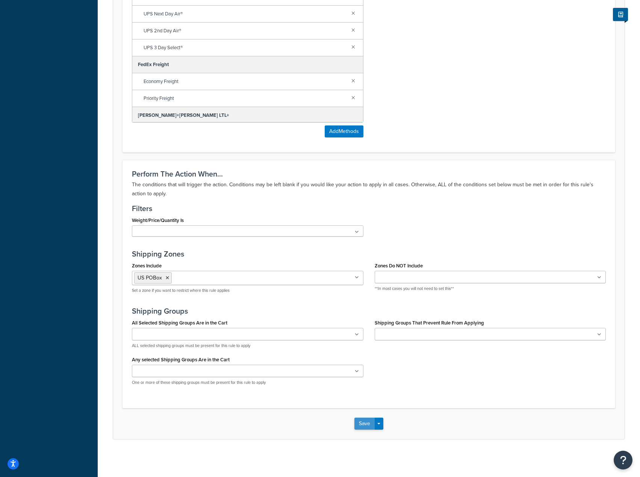
click at [371, 426] on button "Save" at bounding box center [364, 424] width 20 height 12
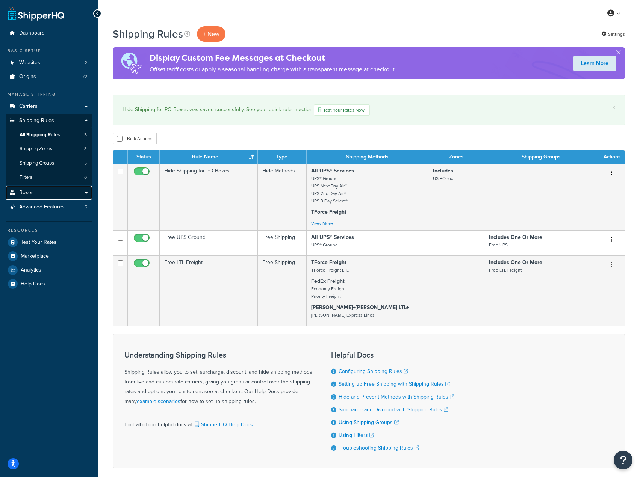
click at [32, 190] on span "Boxes" at bounding box center [26, 193] width 15 height 6
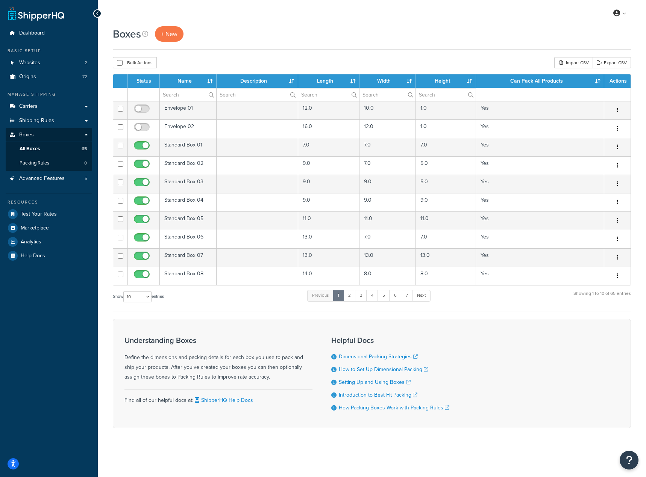
click at [428, 37] on div "Boxes + New" at bounding box center [372, 33] width 518 height 15
click at [36, 102] on link "Carriers" at bounding box center [49, 107] width 86 height 14
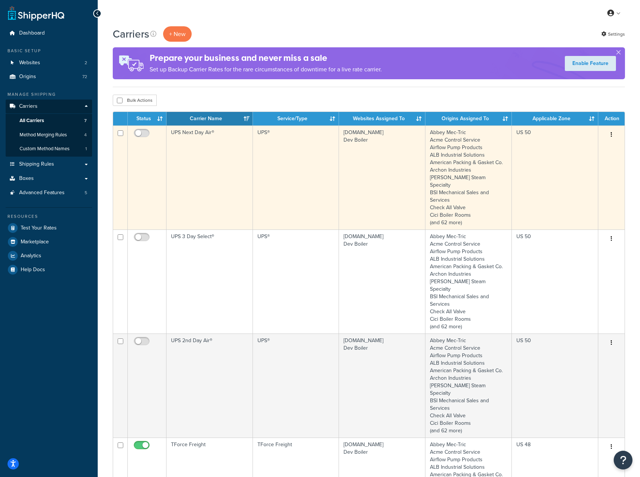
click at [612, 136] on icon "button" at bounding box center [612, 134] width 2 height 5
click at [577, 181] on link "Delete" at bounding box center [580, 180] width 59 height 15
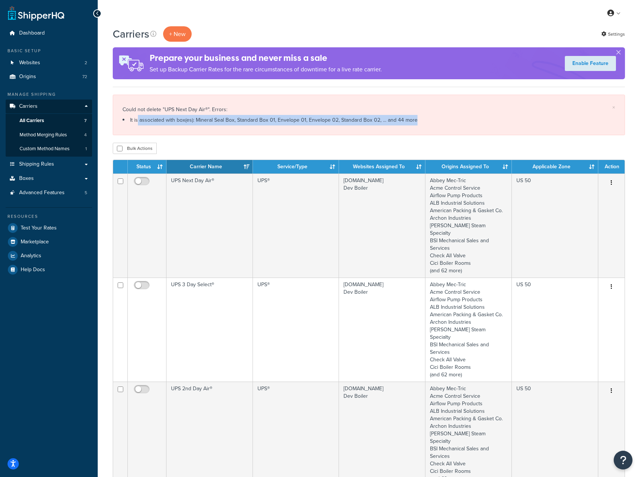
drag, startPoint x: 130, startPoint y: 117, endPoint x: 407, endPoint y: 133, distance: 276.7
click at [407, 133] on div "× Could not delete "UPS Next Day Air®". Errors: It is associated with box(es): …" at bounding box center [369, 115] width 512 height 41
click at [275, 125] on li "It is associated with box(es): Mineral Seal Box, Standard Box 01, Envelope 01, …" at bounding box center [369, 120] width 493 height 11
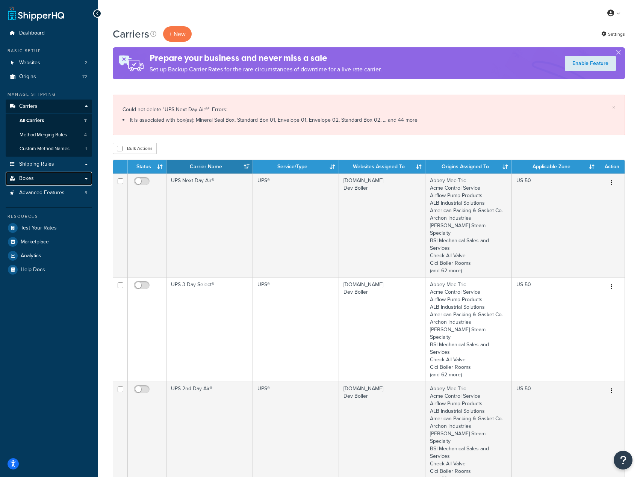
click at [49, 177] on link "Boxes" at bounding box center [49, 179] width 86 height 14
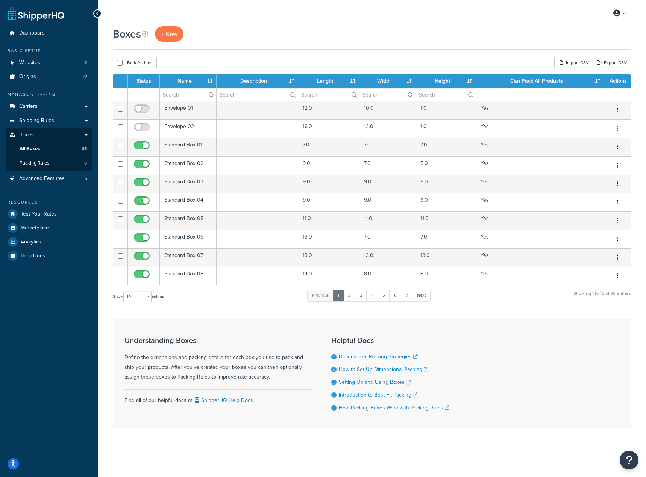
click at [528, 37] on div "Boxes + New" at bounding box center [372, 33] width 518 height 15
click at [615, 63] on link "Export CSV" at bounding box center [611, 62] width 38 height 11
click at [540, 32] on div "Boxes + New" at bounding box center [372, 33] width 518 height 15
click at [585, 64] on div "Import CSV" at bounding box center [573, 62] width 38 height 11
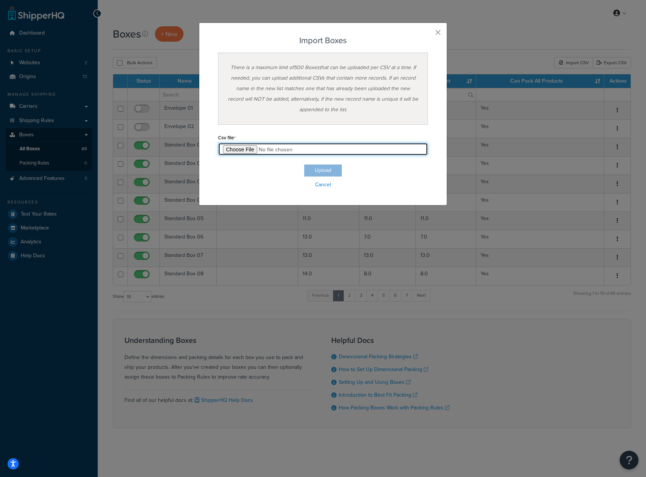
click at [239, 150] on input "file" at bounding box center [323, 149] width 210 height 13
type input "C:\fakepath\Box Export-2025-10-14 0649.csv"
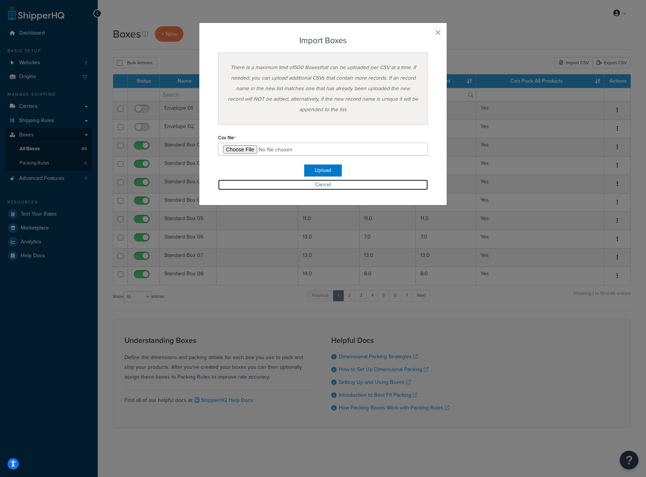
drag, startPoint x: 371, startPoint y: 180, endPoint x: 357, endPoint y: 173, distance: 15.1
click at [369, 179] on div "Upload Cancel" at bounding box center [323, 178] width 210 height 26
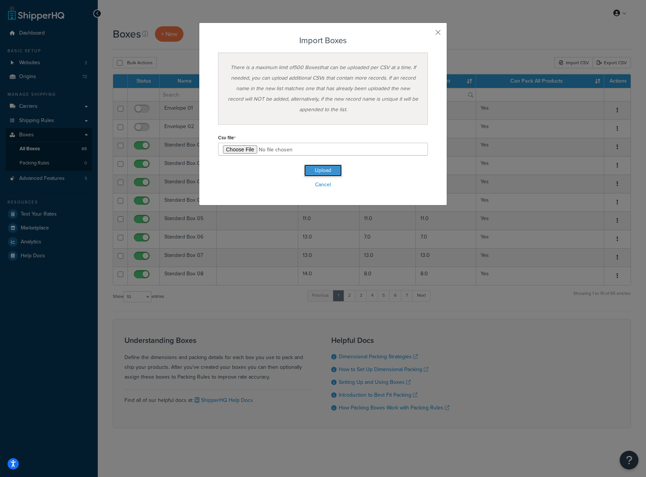
click at [331, 170] on button "Upload" at bounding box center [323, 171] width 38 height 12
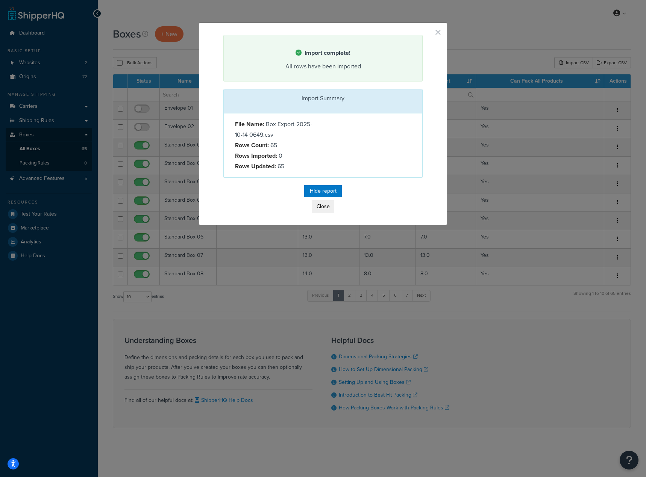
click at [363, 198] on div "Hide report Close" at bounding box center [322, 199] width 199 height 28
click at [330, 136] on div "File Name: Box Export-2025-10-14 0649.csv Rows Count: 65 Rows Imported: 0 Rows …" at bounding box center [323, 146] width 198 height 64
click at [316, 211] on button "Close" at bounding box center [323, 206] width 23 height 13
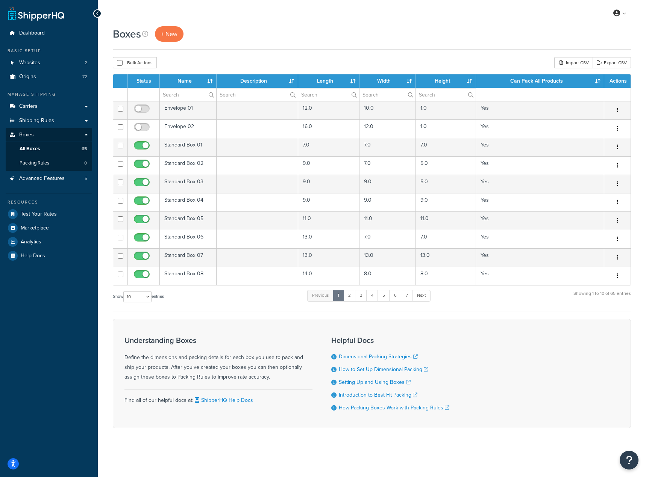
click at [280, 36] on div "Boxes + New" at bounding box center [372, 33] width 518 height 15
click at [40, 114] on link "Shipping Rules" at bounding box center [49, 121] width 86 height 14
click at [36, 109] on span "Carriers" at bounding box center [28, 106] width 18 height 6
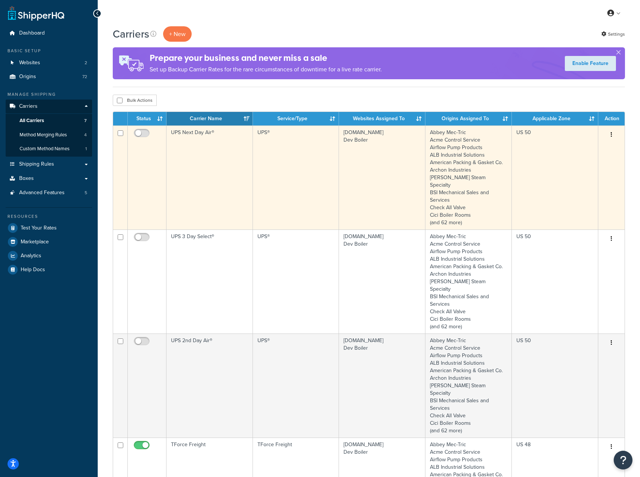
click at [614, 133] on button "button" at bounding box center [611, 135] width 11 height 12
click at [590, 176] on link "Delete" at bounding box center [580, 180] width 59 height 15
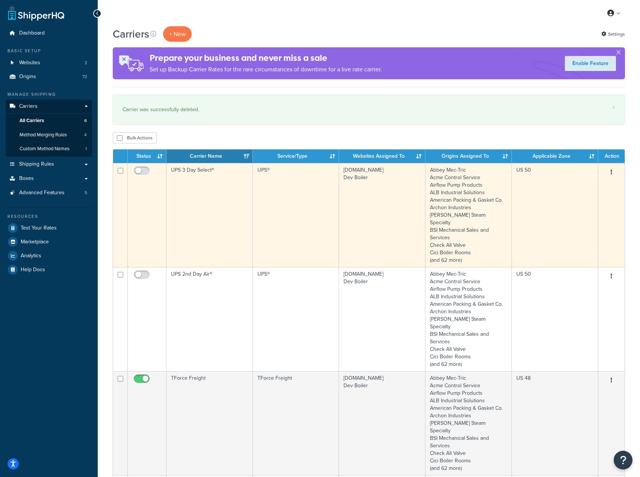
click at [613, 171] on button "button" at bounding box center [611, 172] width 11 height 12
click at [595, 216] on link "Delete" at bounding box center [580, 218] width 59 height 15
click at [610, 176] on button "button" at bounding box center [611, 172] width 11 height 12
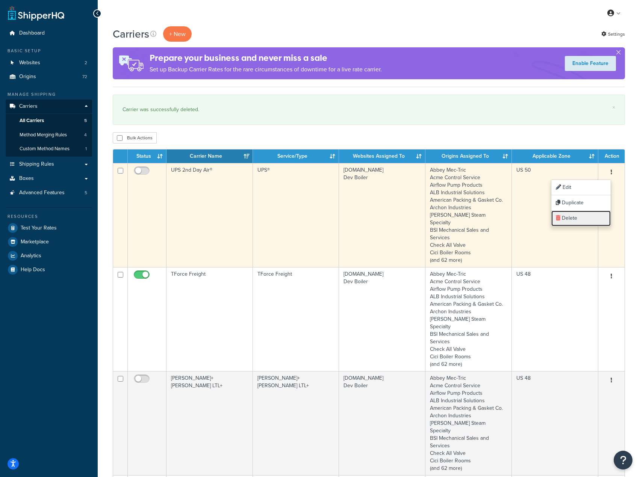
click at [585, 221] on link "Delete" at bounding box center [580, 218] width 59 height 15
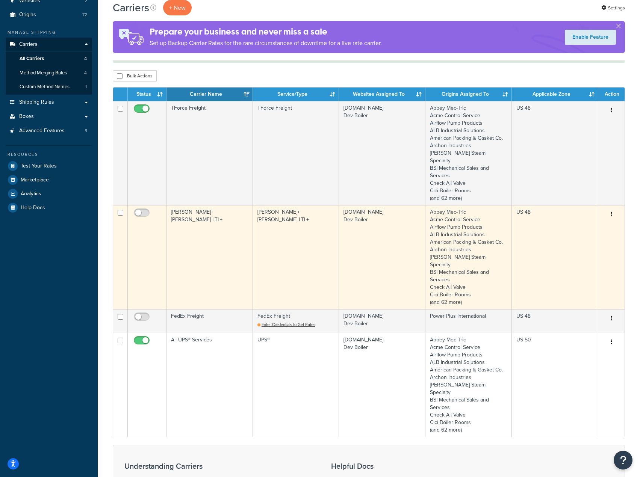
scroll to position [63, 0]
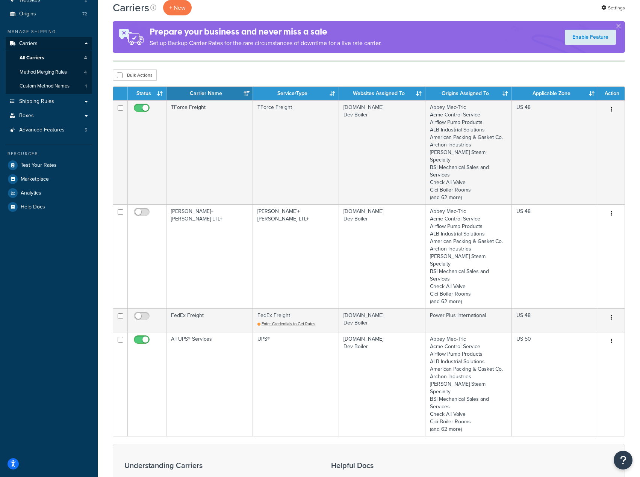
click at [199, 96] on th "Carrier Name" at bounding box center [209, 94] width 86 height 14
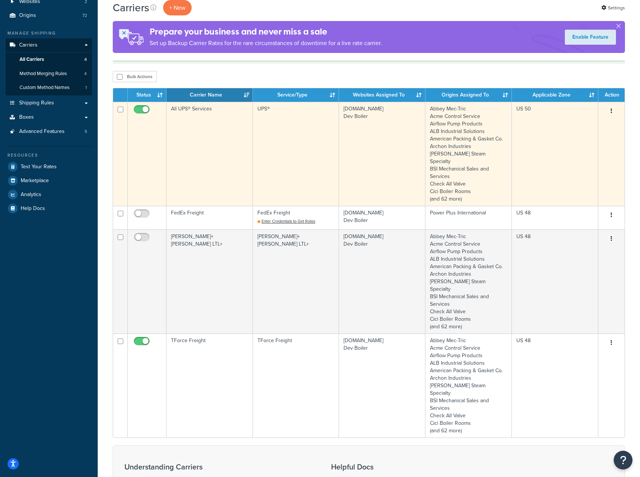
scroll to position [0, 0]
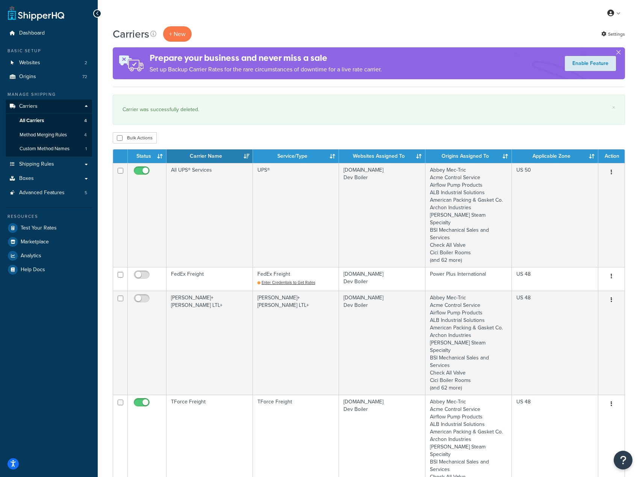
click at [271, 111] on div "Carrier was successfully deleted." at bounding box center [369, 109] width 493 height 11
click at [33, 196] on span "Advanced Features" at bounding box center [41, 193] width 45 height 6
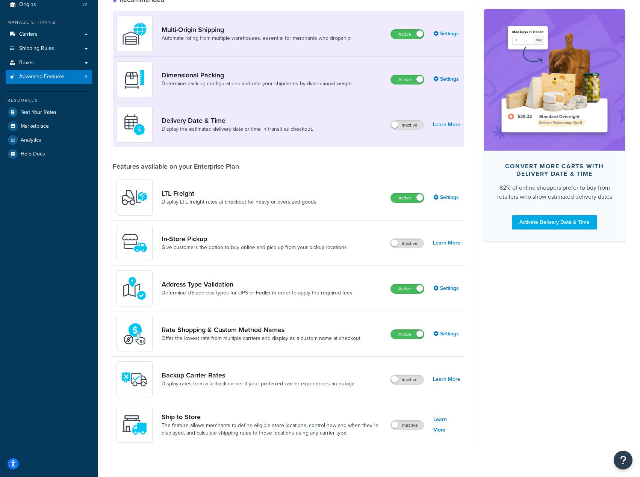
scroll to position [80, 0]
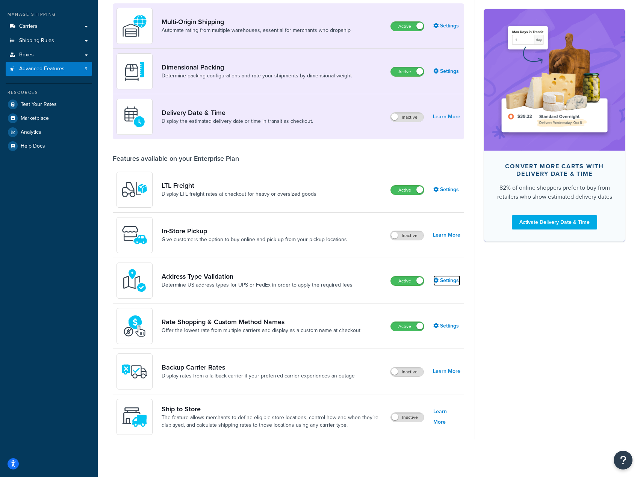
click at [446, 285] on link "Settings" at bounding box center [446, 280] width 27 height 11
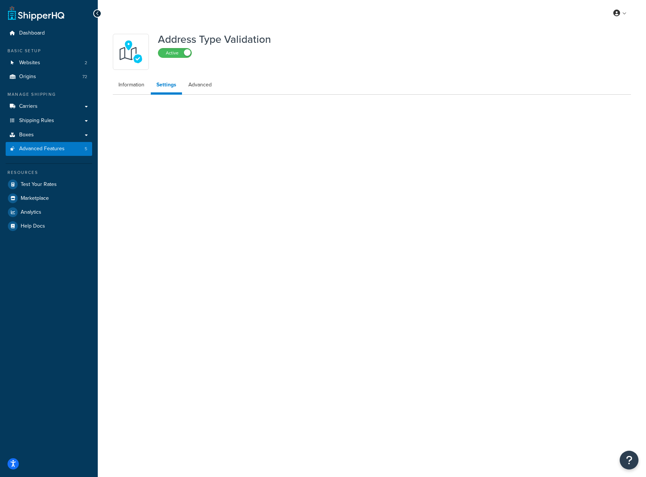
select select "92460"
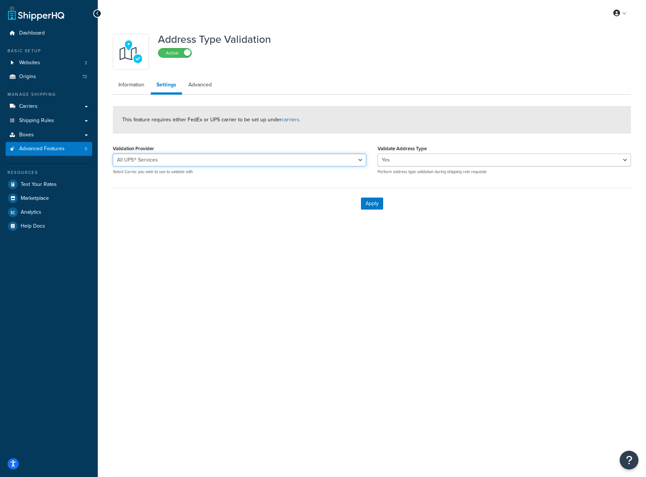
click at [206, 163] on select "All UPS® Services" at bounding box center [239, 160] width 253 height 13
drag, startPoint x: 233, startPoint y: 226, endPoint x: 242, endPoint y: 221, distance: 10.6
click at [233, 226] on div "Address Type Validation Active Information Settings Advanced This feature requi…" at bounding box center [372, 132] width 548 height 212
click at [394, 160] on select "Yes No" at bounding box center [503, 160] width 253 height 13
click at [435, 231] on div "Address Type Validation Active Information Settings Advanced This feature requi…" at bounding box center [372, 132] width 548 height 212
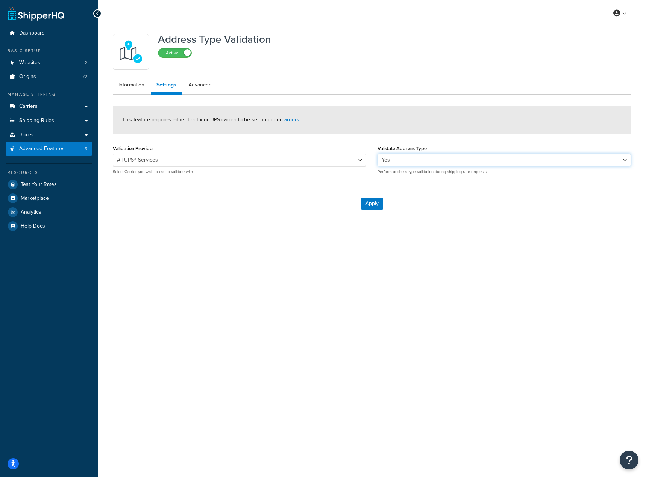
click at [389, 157] on select "Yes No" at bounding box center [503, 160] width 253 height 13
select select "false"
click at [377, 154] on select "Yes No" at bounding box center [503, 160] width 253 height 13
click at [417, 188] on div "Apply" at bounding box center [372, 203] width 518 height 31
click at [258, 195] on div "Apply" at bounding box center [372, 203] width 518 height 31
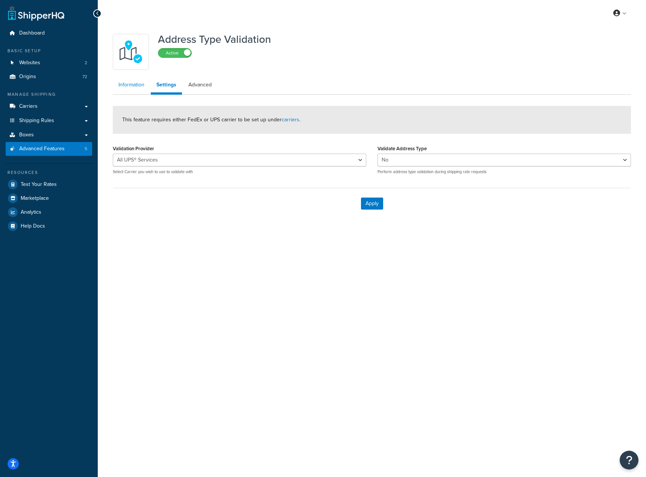
click at [137, 84] on link "Information" at bounding box center [131, 84] width 37 height 15
drag, startPoint x: 477, startPoint y: 204, endPoint x: 404, endPoint y: 188, distance: 73.9
click at [456, 197] on div "Apply" at bounding box center [372, 203] width 518 height 31
click at [372, 206] on button "Apply" at bounding box center [372, 204] width 22 height 12
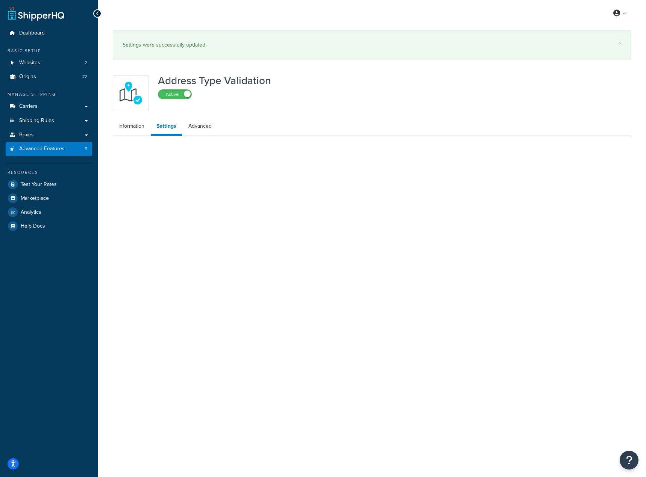
select select "92460"
select select "false"
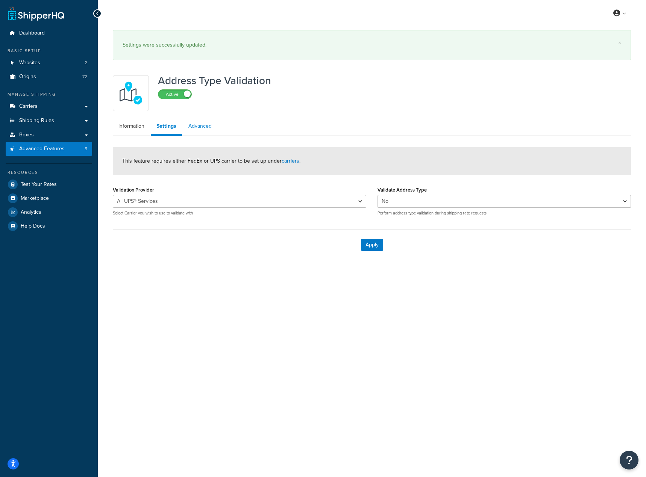
click at [197, 127] on link "Advanced" at bounding box center [200, 126] width 35 height 15
click at [162, 133] on link "Settings" at bounding box center [166, 126] width 30 height 15
select select "92460"
select select "false"
click at [126, 132] on link "Information" at bounding box center [131, 126] width 37 height 15
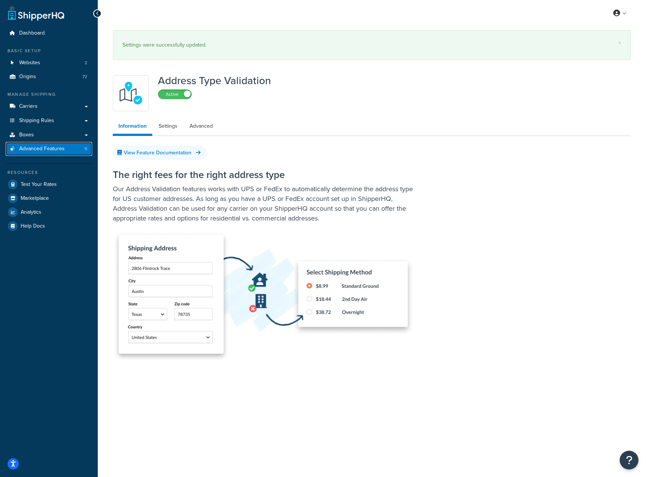
click at [57, 146] on span "Advanced Features" at bounding box center [41, 149] width 45 height 6
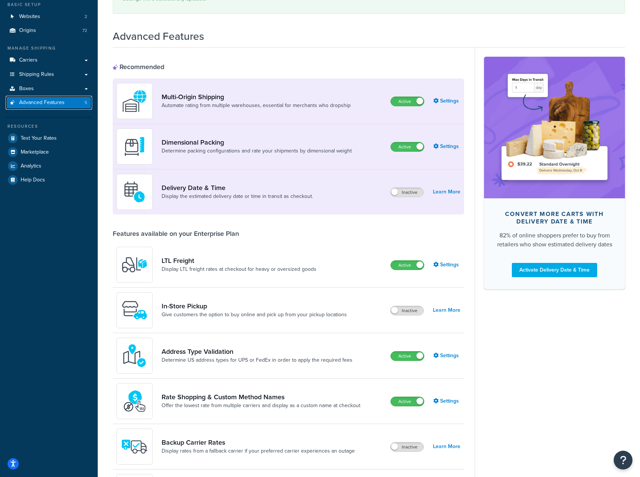
scroll to position [121, 0]
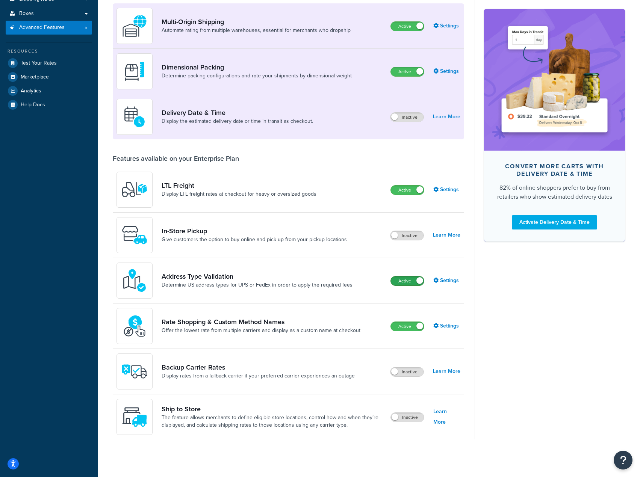
click at [403, 283] on label "Active" at bounding box center [407, 281] width 33 height 9
click at [563, 312] on div "Convert more carts with delivery date & time 82% of online shoppers prefer to b…" at bounding box center [550, 206] width 150 height 467
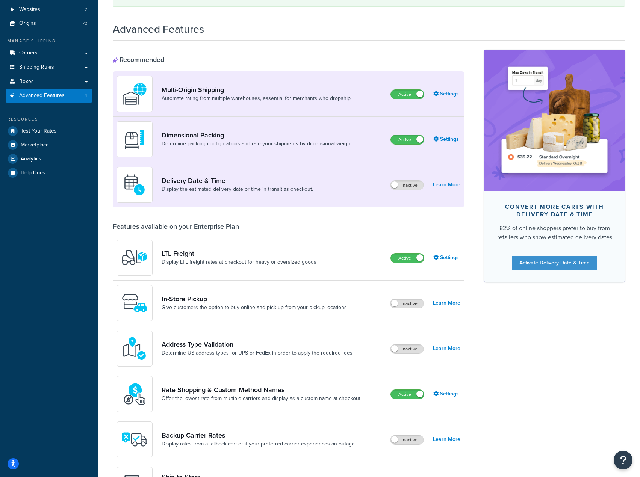
scroll to position [0, 0]
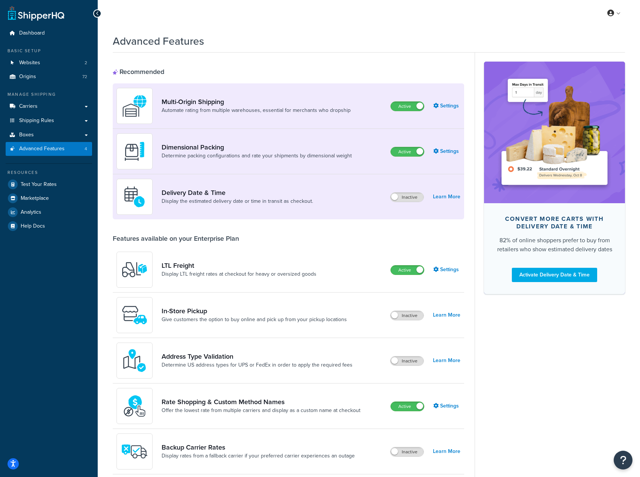
click at [325, 57] on div "× Settings were successfully updated. Advanced Features Recommended Multi-Origi…" at bounding box center [369, 282] width 542 height 512
click at [41, 134] on link "Boxes" at bounding box center [49, 135] width 86 height 14
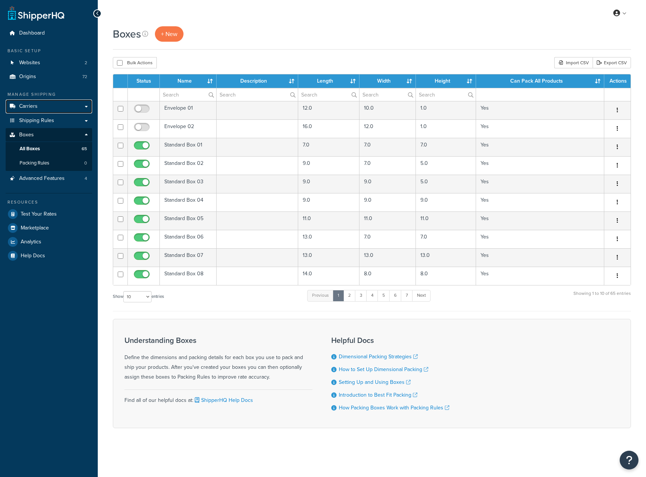
click at [38, 110] on link "Carriers" at bounding box center [49, 107] width 86 height 14
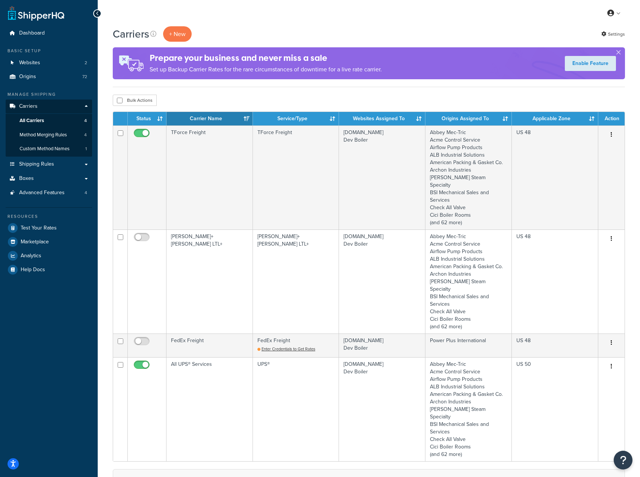
click at [548, 33] on div "Carriers + New Settings" at bounding box center [369, 33] width 512 height 15
click at [339, 47] on div "Carriers + New Settings Prepare your business and never miss a sale Set up Back…" at bounding box center [369, 56] width 512 height 61
